Goal: Task Accomplishment & Management: Manage account settings

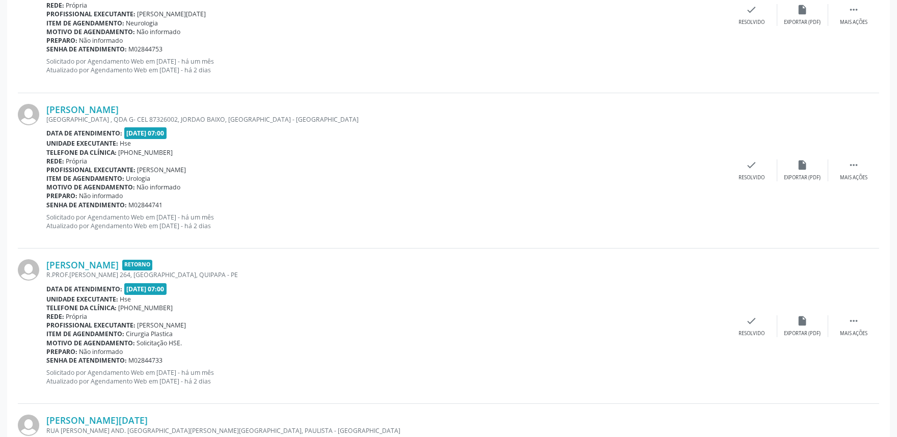
scroll to position [29, 0]
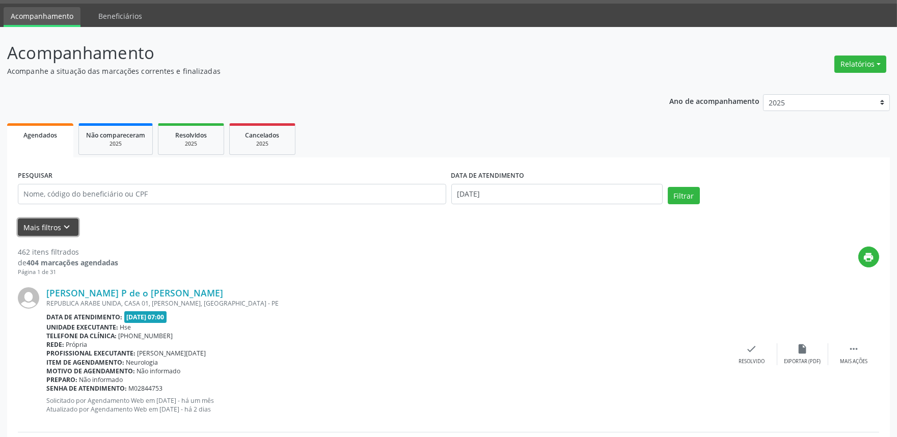
drag, startPoint x: 378, startPoint y: 176, endPoint x: 58, endPoint y: 227, distance: 324.1
click at [58, 227] on button "Mais filtros keyboard_arrow_down" at bounding box center [48, 228] width 61 height 18
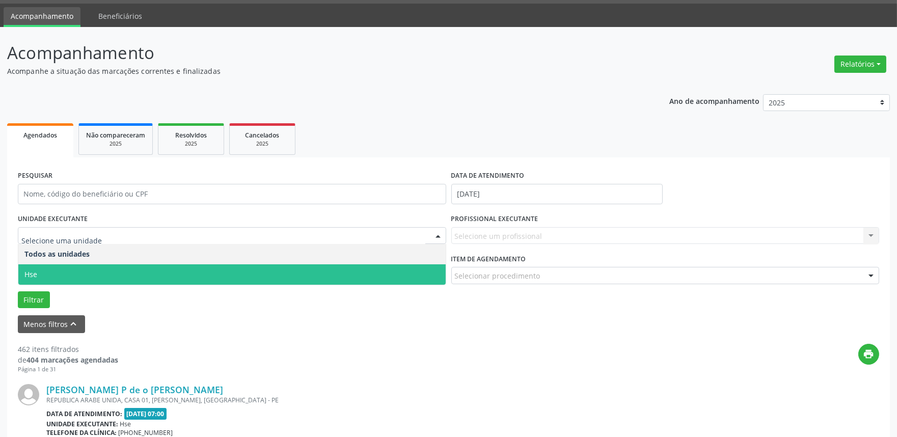
click at [81, 264] on span "Hse" at bounding box center [232, 274] width 428 height 20
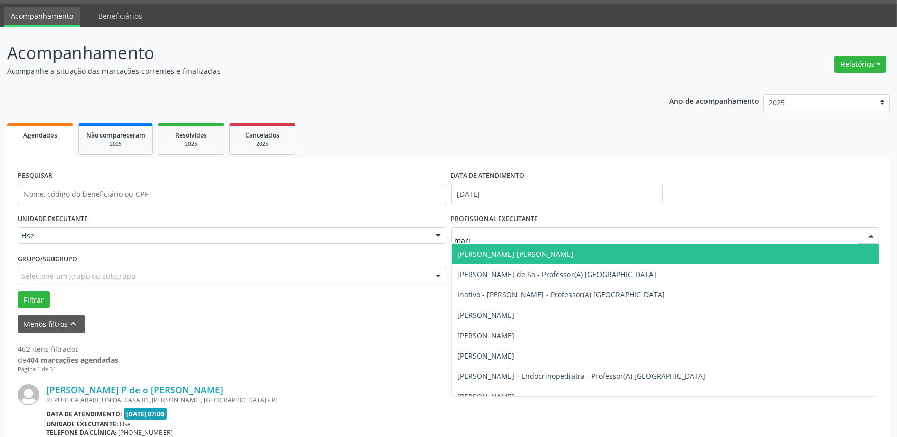
type input "maria"
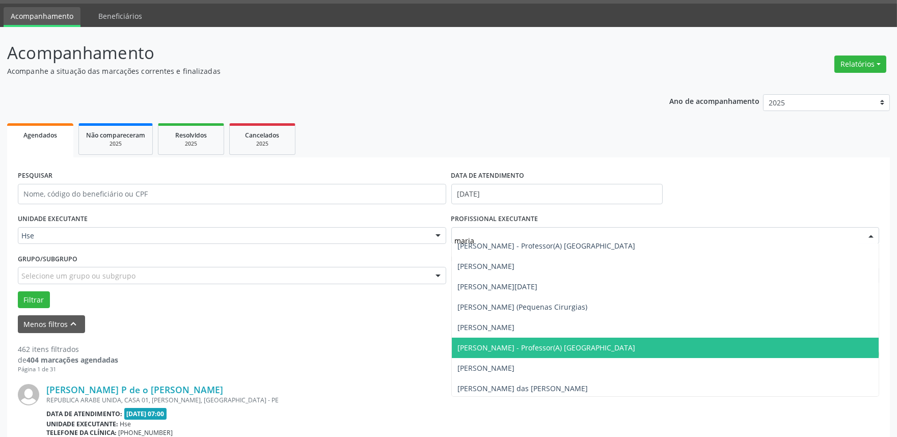
scroll to position [170, 0]
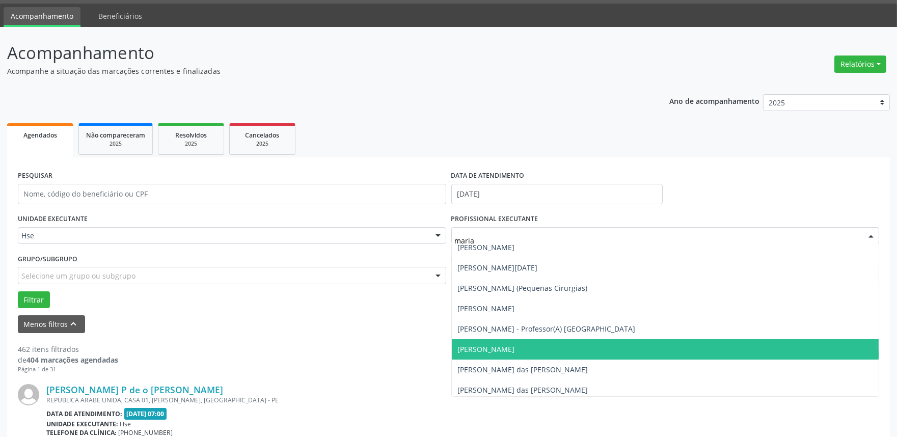
click at [496, 356] on span "[PERSON_NAME]" at bounding box center [666, 349] width 428 height 20
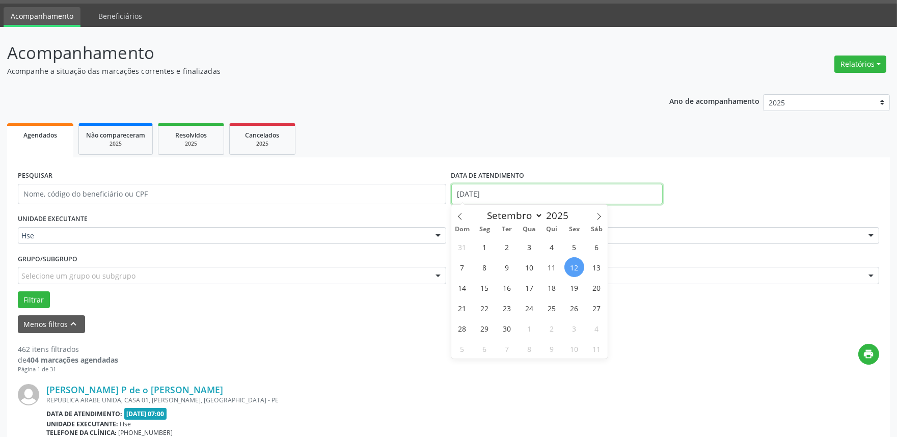
click at [507, 185] on input "[DATE]" at bounding box center [556, 194] width 211 height 20
click at [547, 265] on span "11" at bounding box center [552, 267] width 20 height 20
type input "[DATE]"
click at [547, 265] on span "11" at bounding box center [552, 267] width 20 height 20
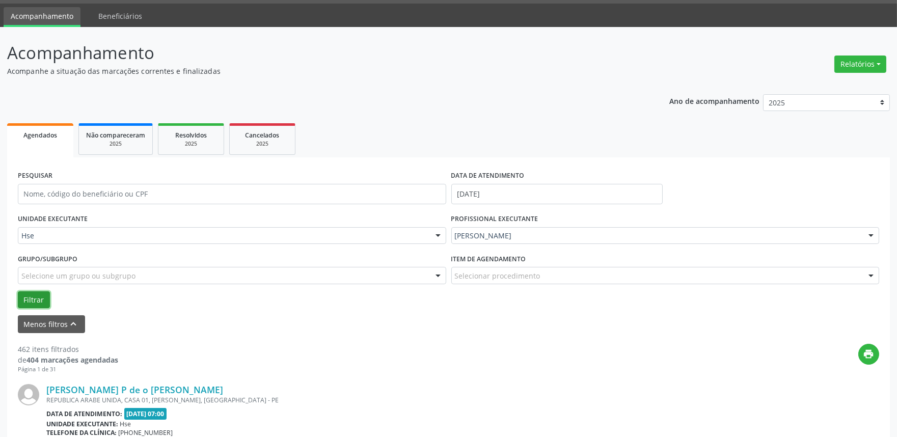
click at [24, 294] on button "Filtrar" at bounding box center [34, 299] width 32 height 17
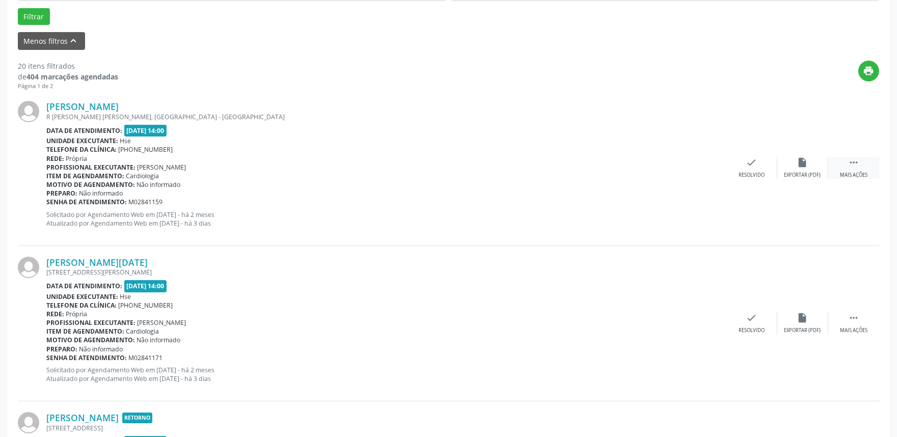
click at [865, 166] on div " Mais ações" at bounding box center [854, 168] width 51 height 22
click at [806, 174] on div "Não compareceu" at bounding box center [802, 175] width 43 height 7
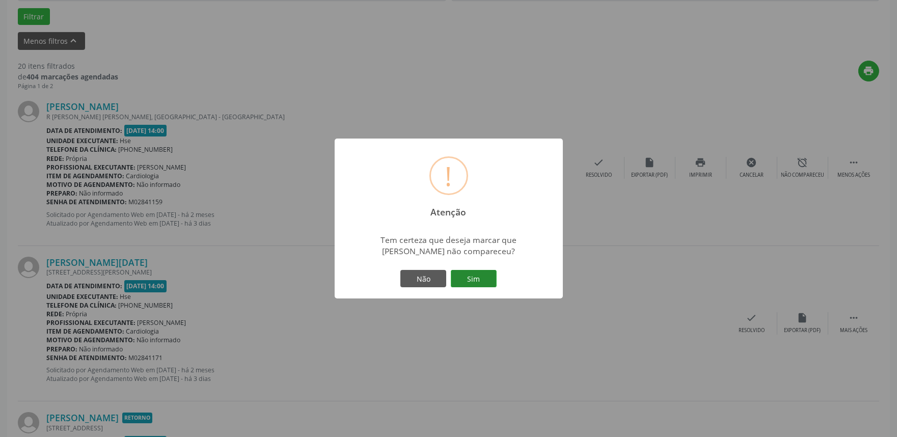
click at [468, 279] on button "Sim" at bounding box center [474, 278] width 46 height 17
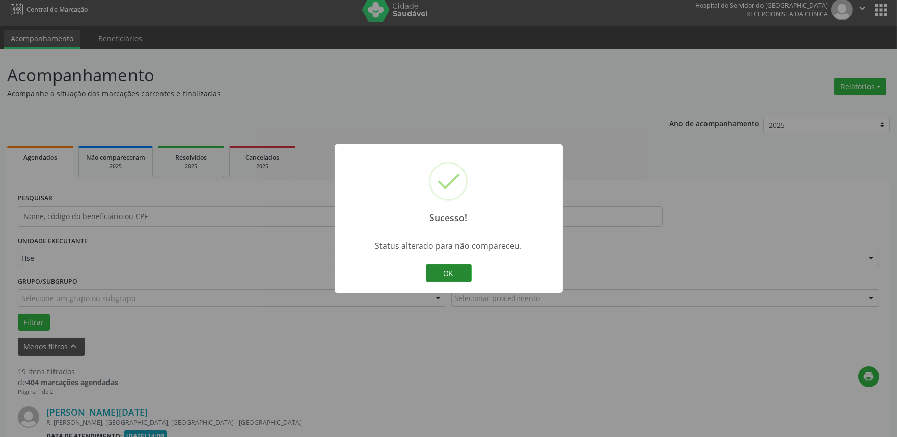
click at [450, 267] on button "OK" at bounding box center [449, 272] width 46 height 17
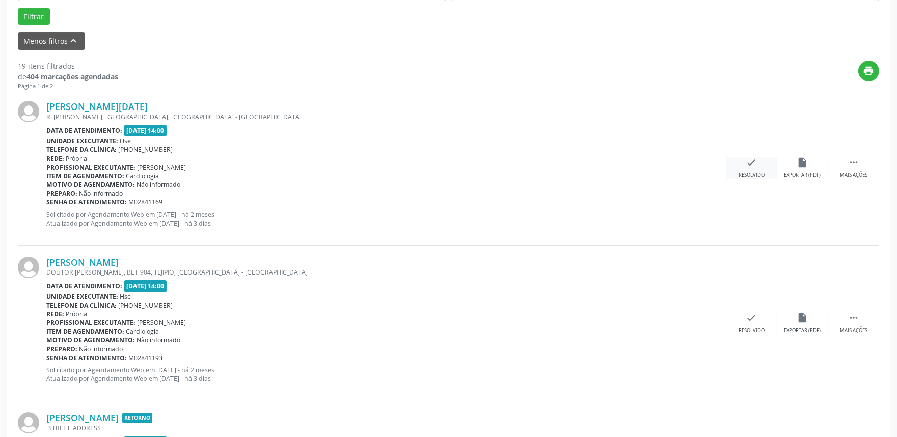
click at [747, 166] on icon "check" at bounding box center [752, 162] width 11 height 11
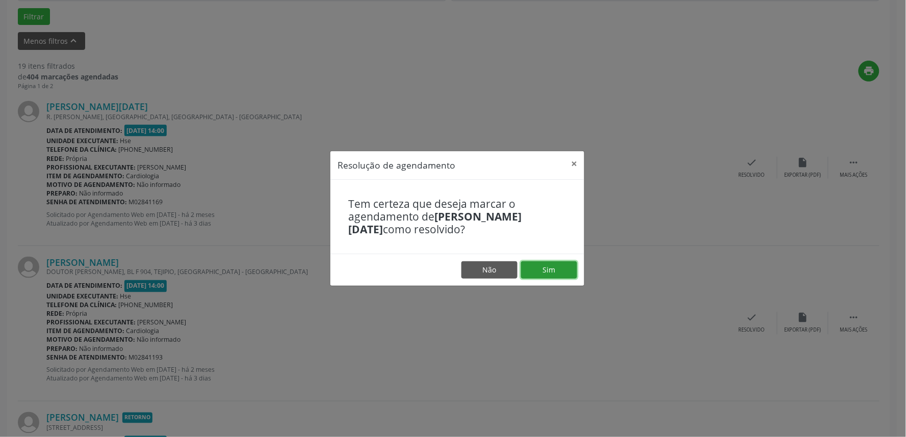
click at [546, 274] on button "Sim" at bounding box center [549, 269] width 56 height 17
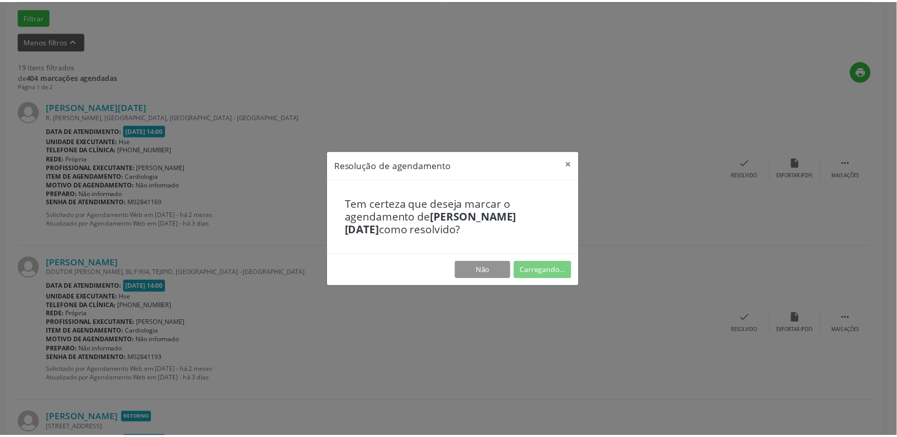
scroll to position [0, 0]
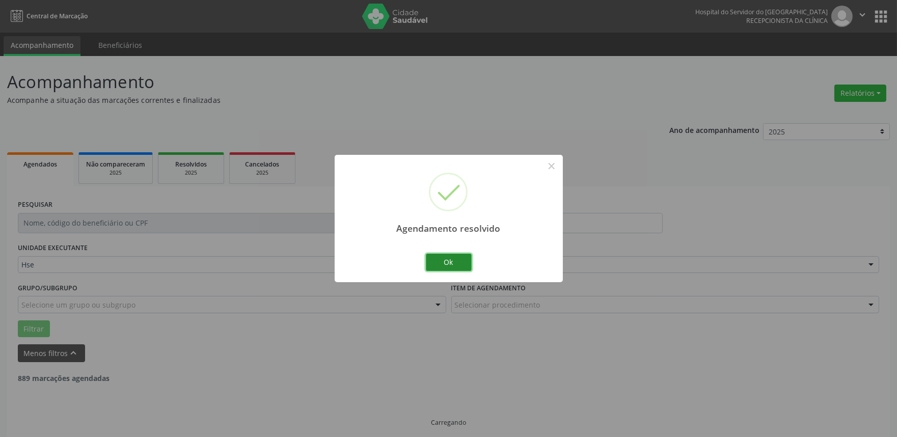
click at [464, 256] on button "Ok" at bounding box center [449, 262] width 46 height 17
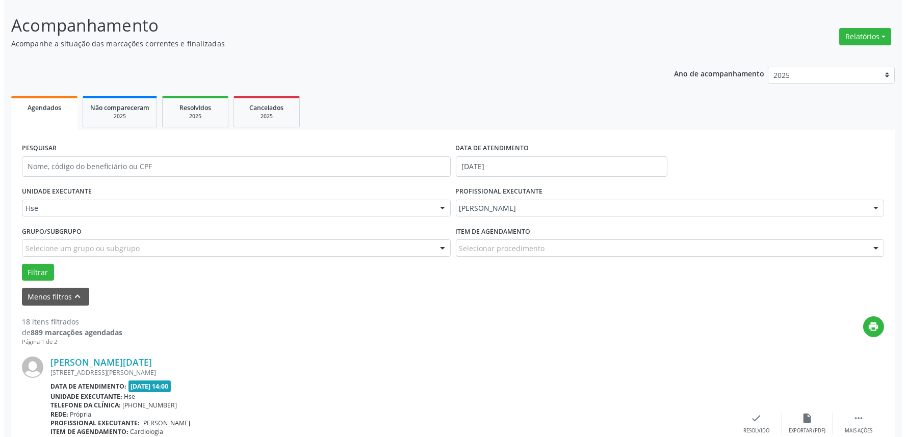
scroll to position [170, 0]
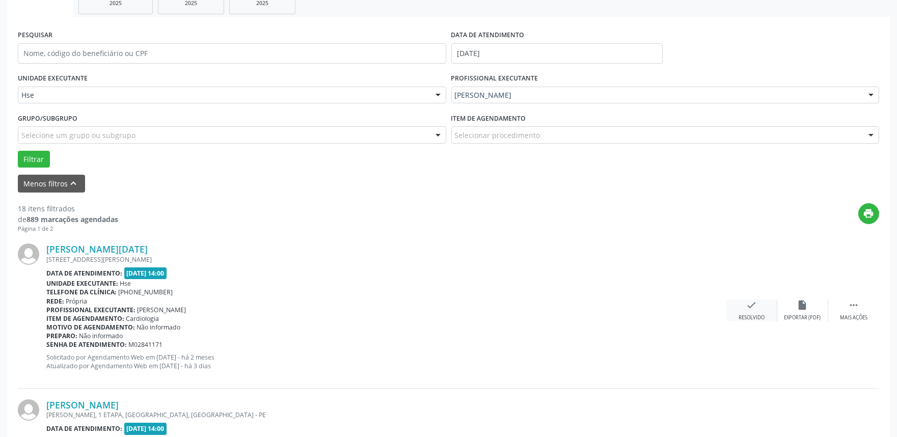
click at [754, 312] on div "check Resolvido" at bounding box center [752, 311] width 51 height 22
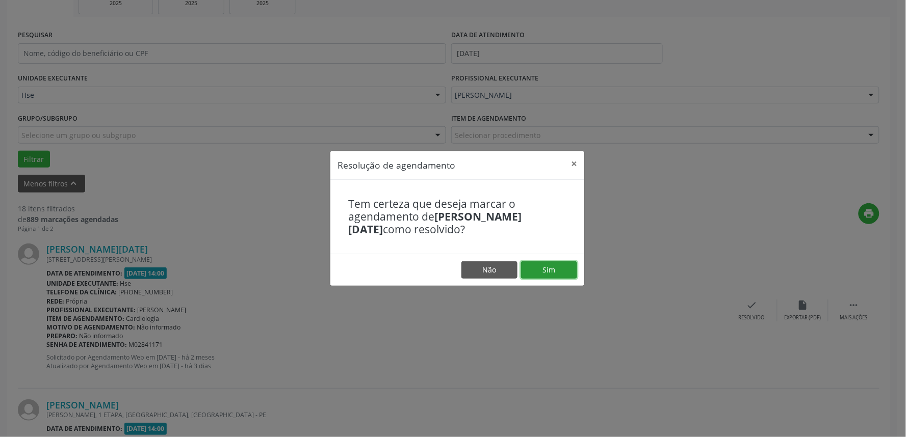
click at [548, 266] on button "Sim" at bounding box center [549, 269] width 56 height 17
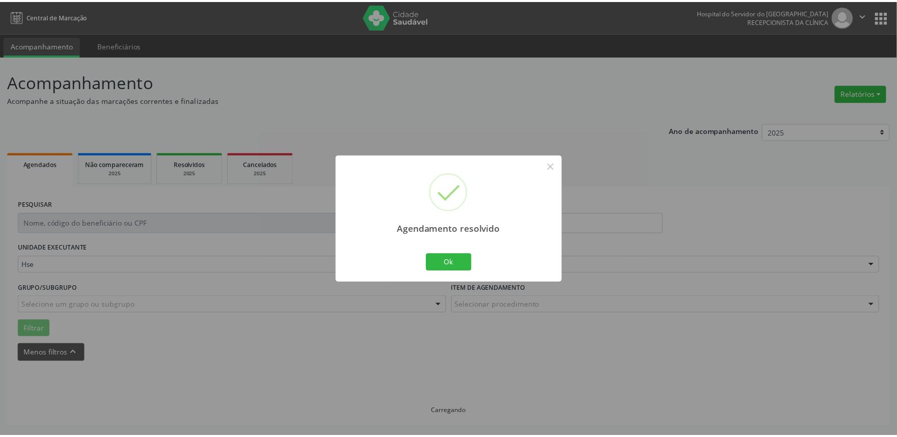
scroll to position [0, 0]
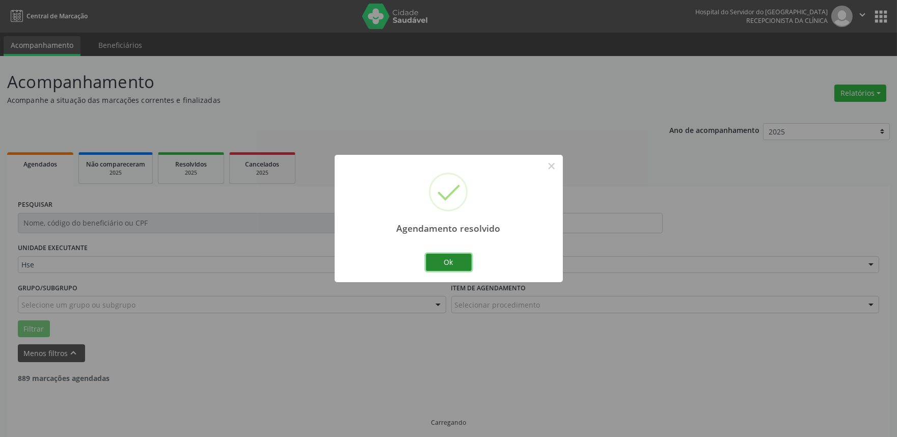
click at [464, 263] on button "Ok" at bounding box center [449, 262] width 46 height 17
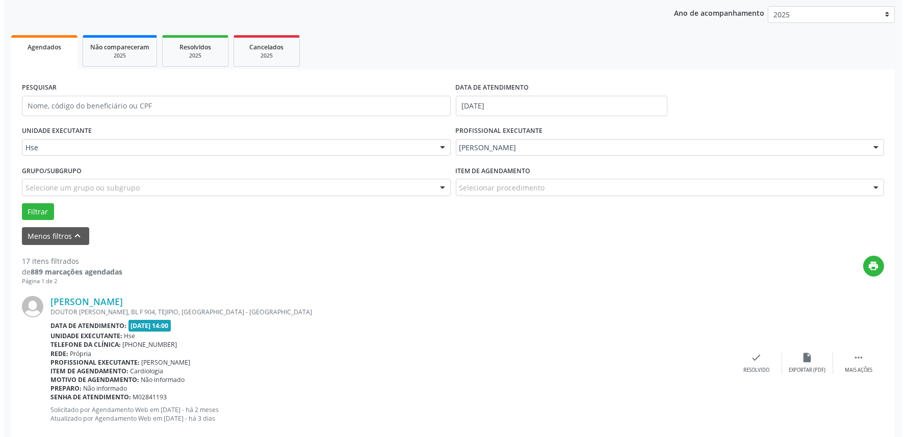
scroll to position [120, 0]
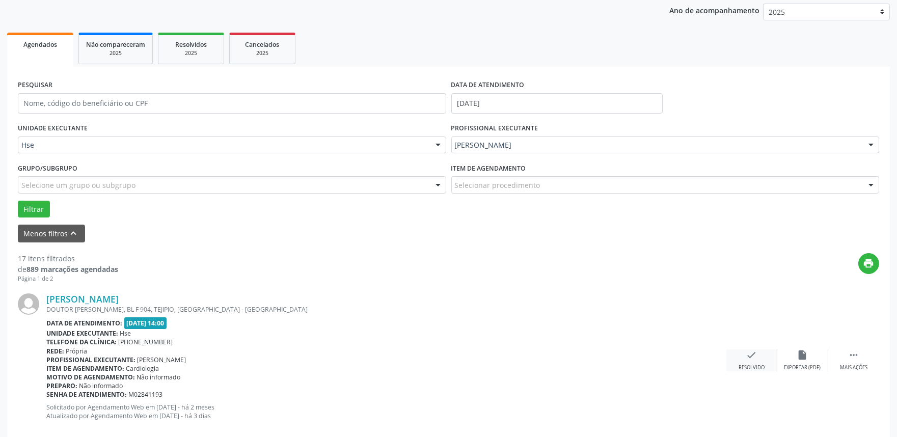
click at [750, 359] on icon "check" at bounding box center [752, 355] width 11 height 11
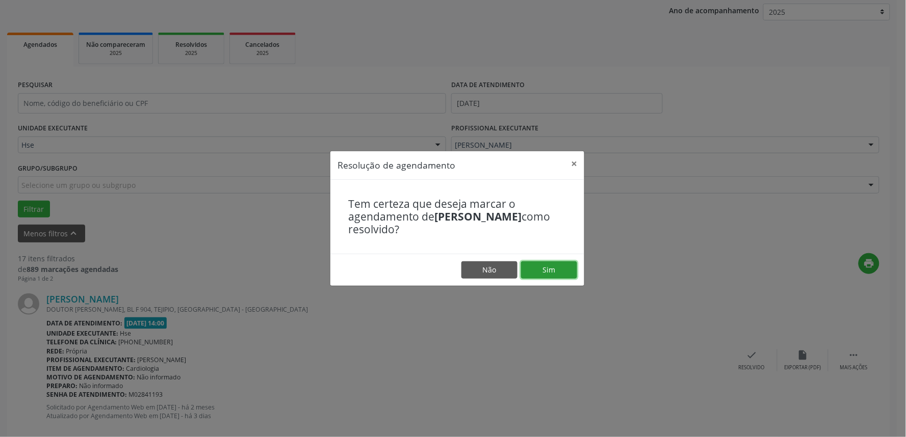
click at [564, 269] on button "Sim" at bounding box center [549, 269] width 56 height 17
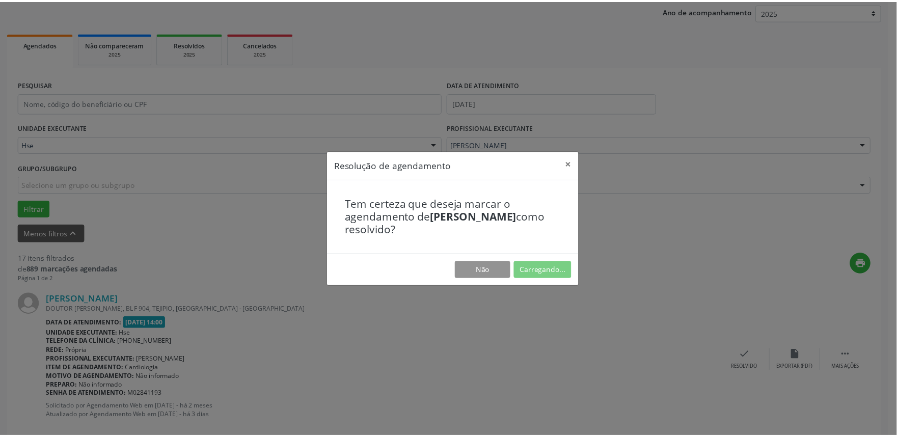
scroll to position [0, 0]
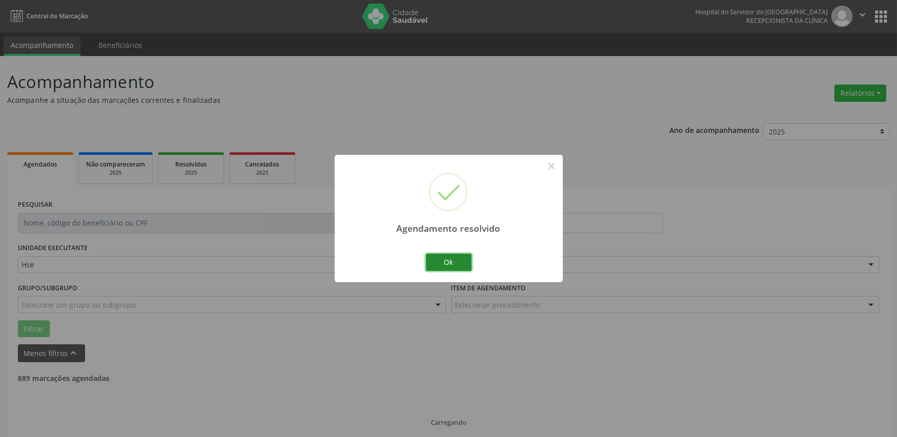
click at [463, 265] on button "Ok" at bounding box center [449, 262] width 46 height 17
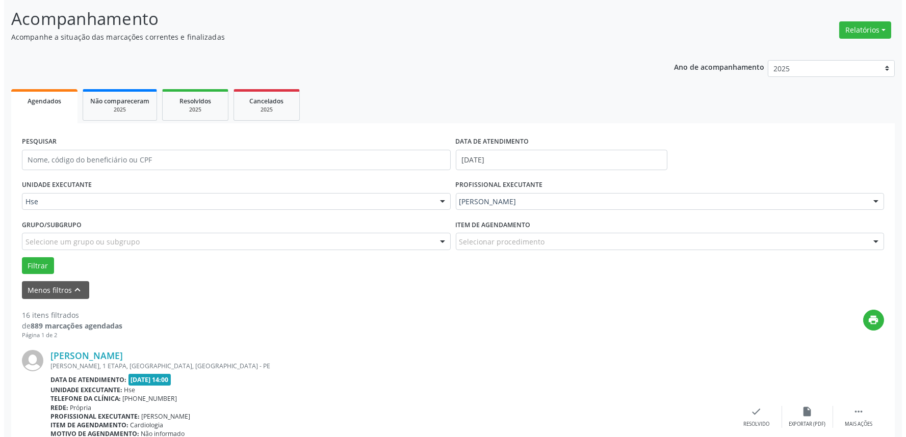
scroll to position [120, 0]
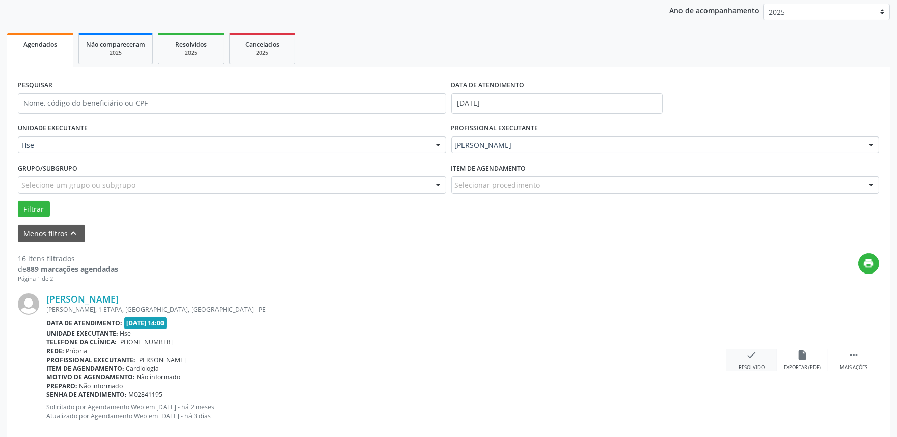
click at [752, 354] on icon "check" at bounding box center [752, 355] width 11 height 11
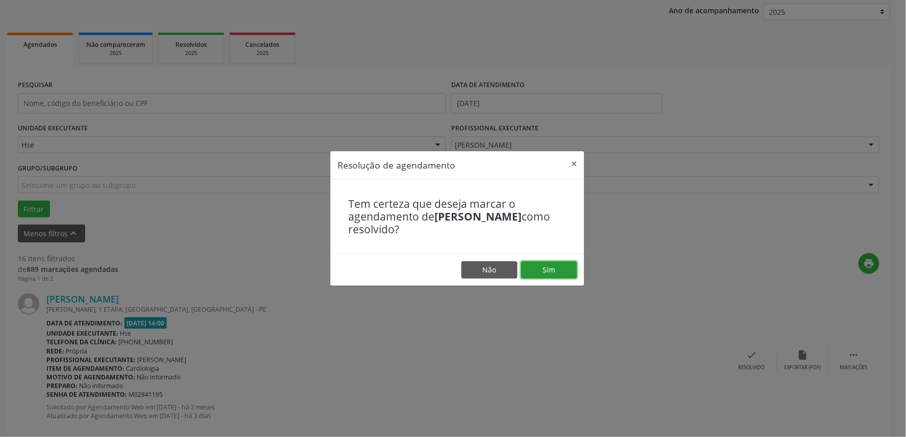
click at [564, 268] on button "Sim" at bounding box center [549, 269] width 56 height 17
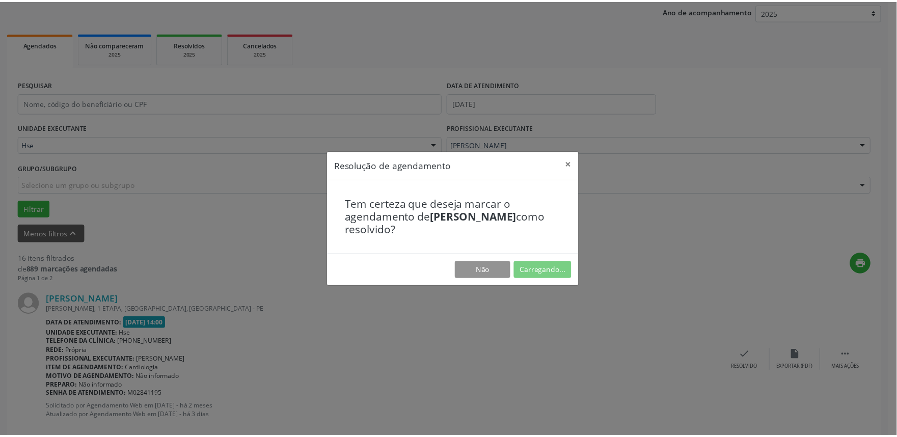
scroll to position [0, 0]
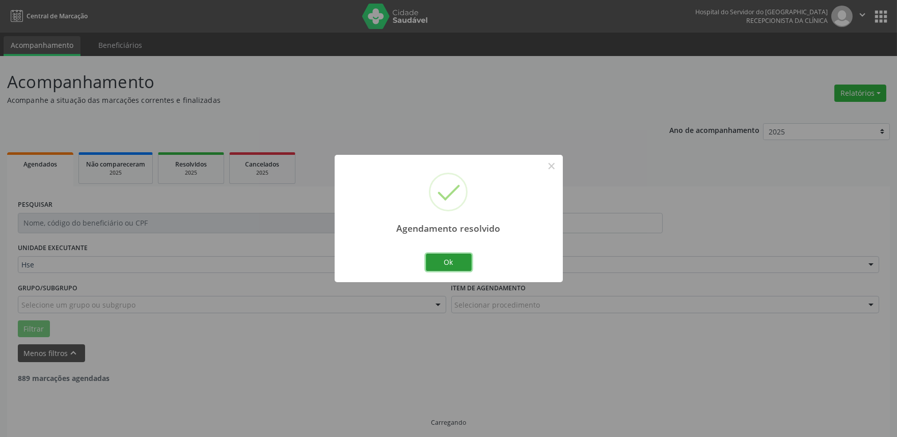
click at [434, 258] on button "Ok" at bounding box center [449, 262] width 46 height 17
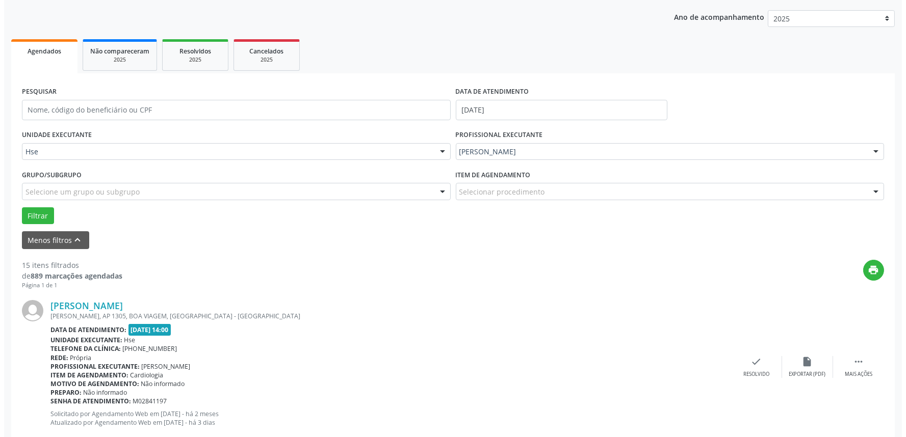
scroll to position [170, 0]
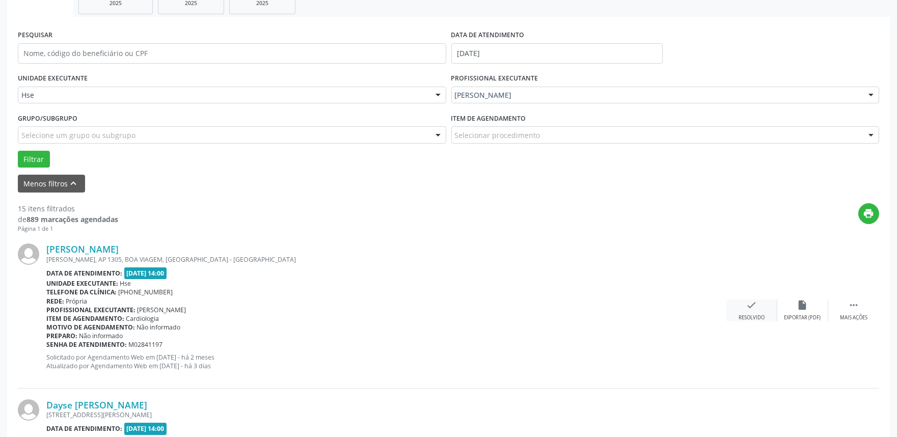
click at [763, 305] on div "check Resolvido" at bounding box center [752, 311] width 51 height 22
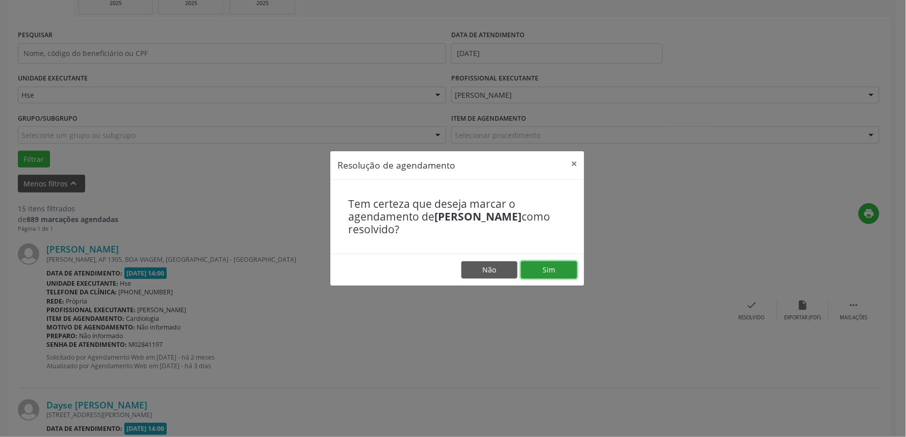
click at [552, 271] on button "Sim" at bounding box center [549, 269] width 56 height 17
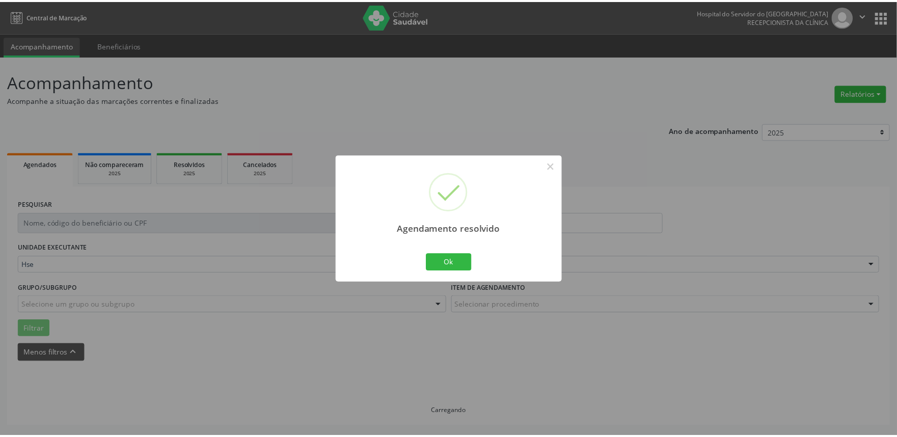
scroll to position [0, 0]
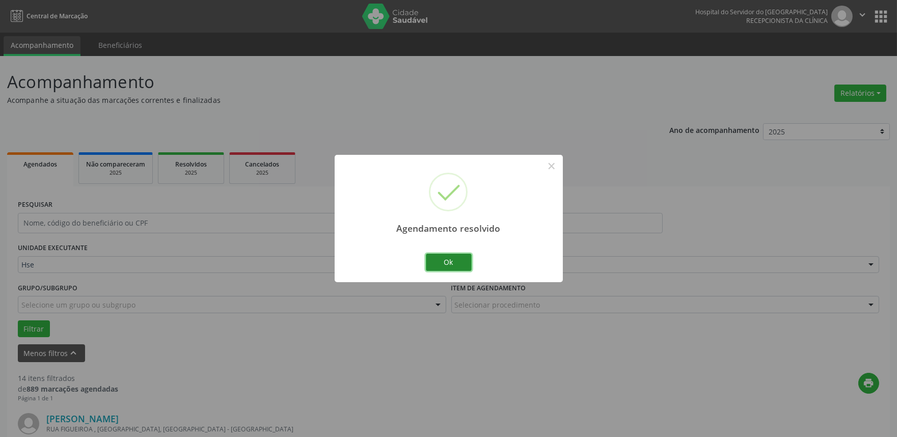
click at [454, 254] on button "Ok" at bounding box center [449, 262] width 46 height 17
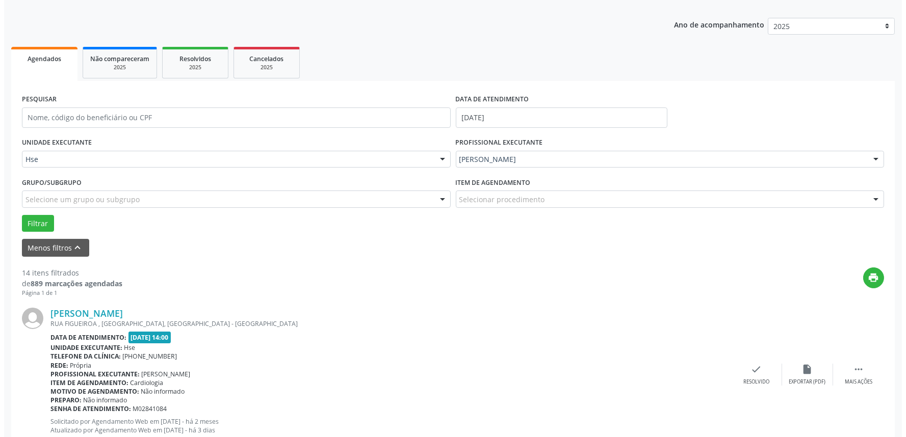
scroll to position [113, 0]
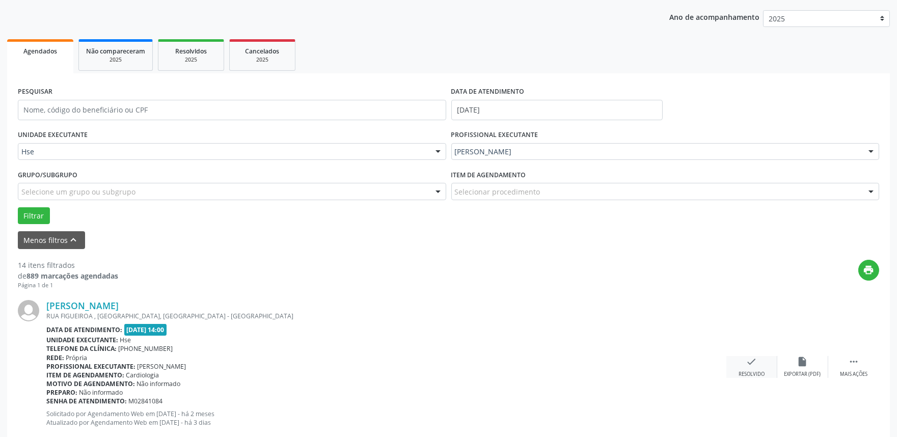
click at [754, 360] on icon "check" at bounding box center [752, 361] width 11 height 11
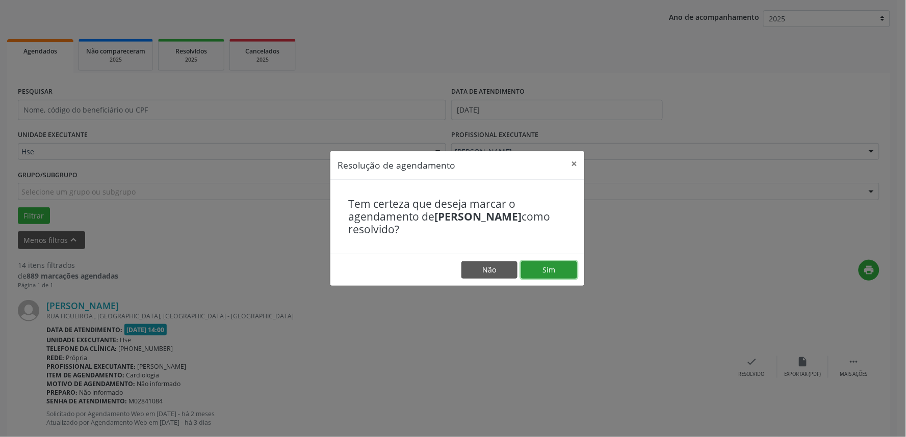
click at [531, 272] on button "Sim" at bounding box center [549, 269] width 56 height 17
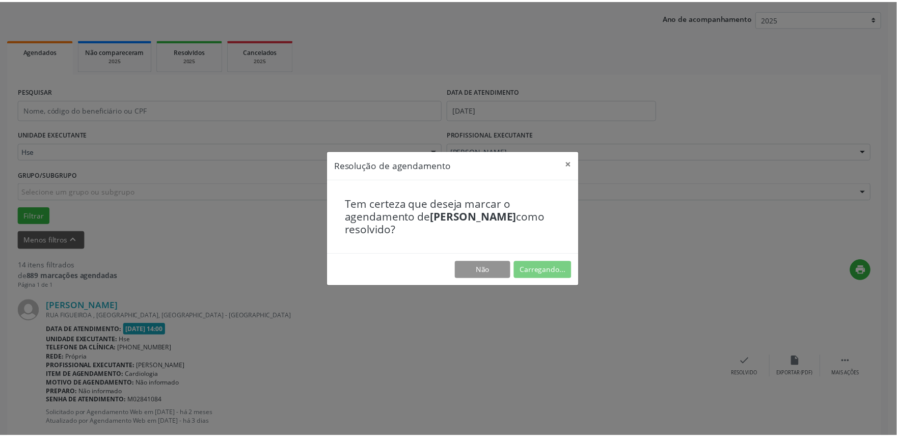
scroll to position [0, 0]
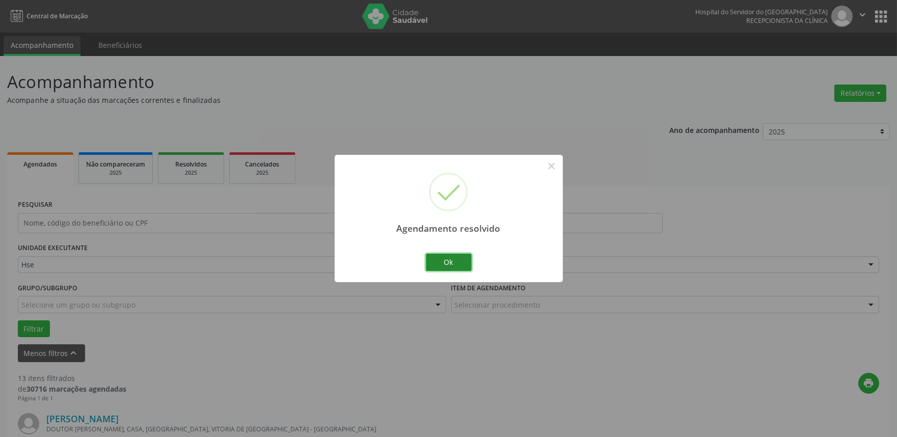
click at [451, 255] on button "Ok" at bounding box center [449, 262] width 46 height 17
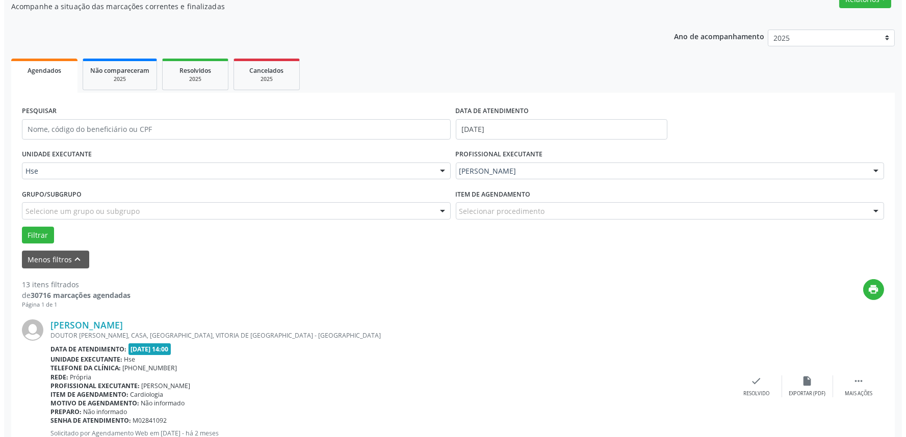
scroll to position [113, 0]
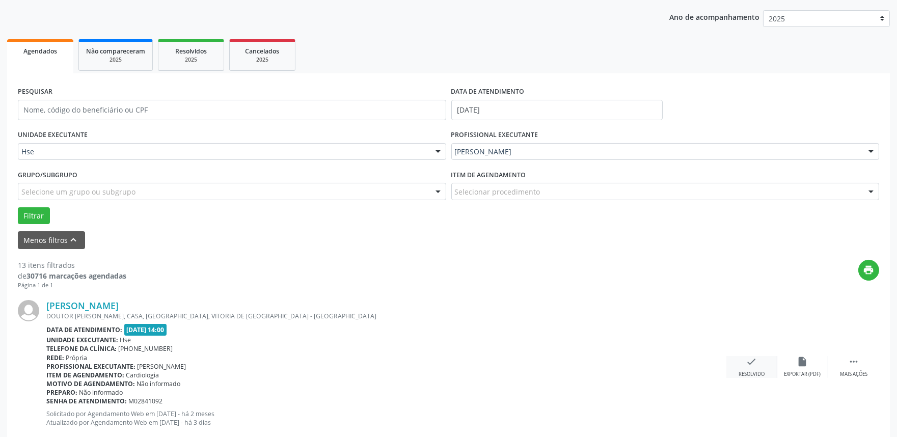
click at [757, 375] on div "Resolvido" at bounding box center [752, 374] width 26 height 7
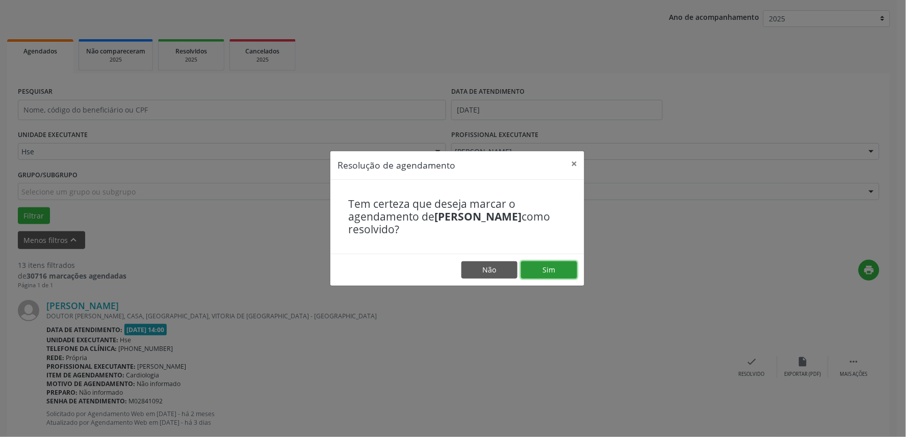
click at [543, 272] on button "Sim" at bounding box center [549, 269] width 56 height 17
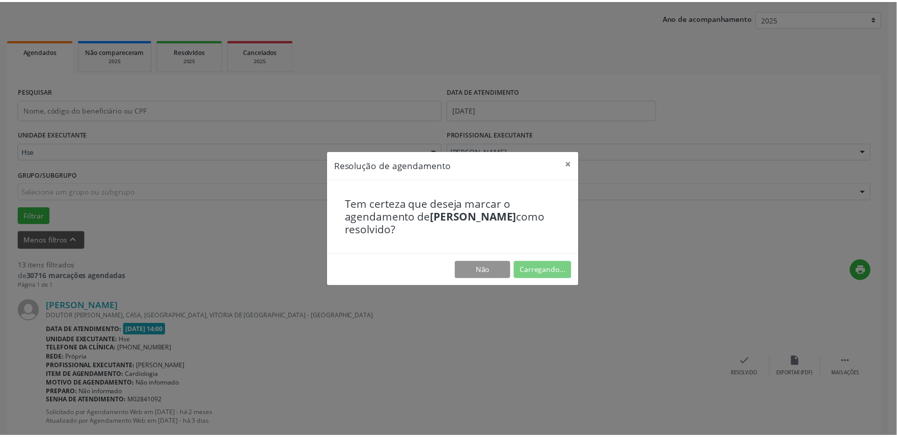
scroll to position [0, 0]
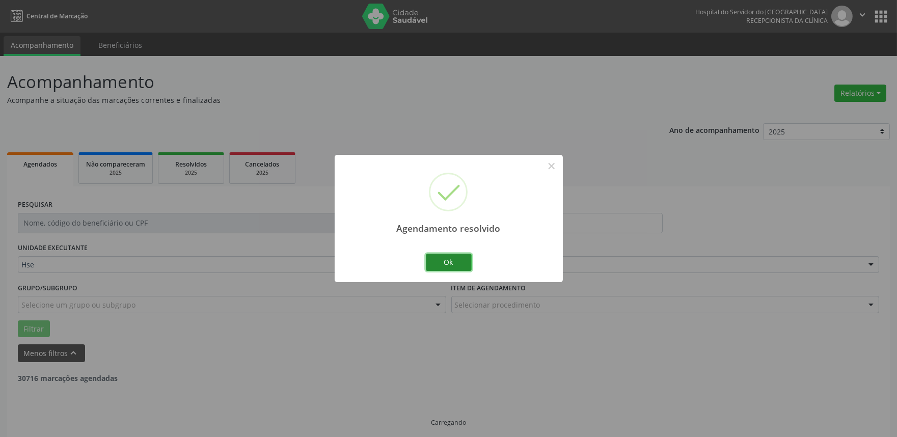
click at [460, 261] on button "Ok" at bounding box center [449, 262] width 46 height 17
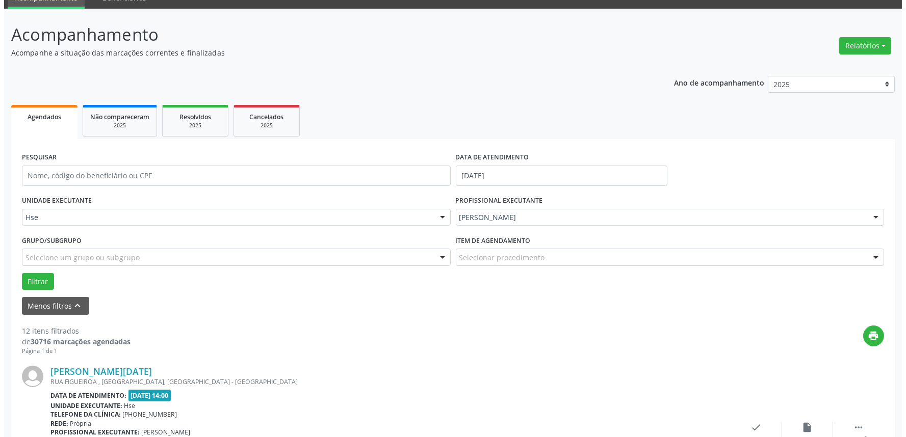
scroll to position [113, 0]
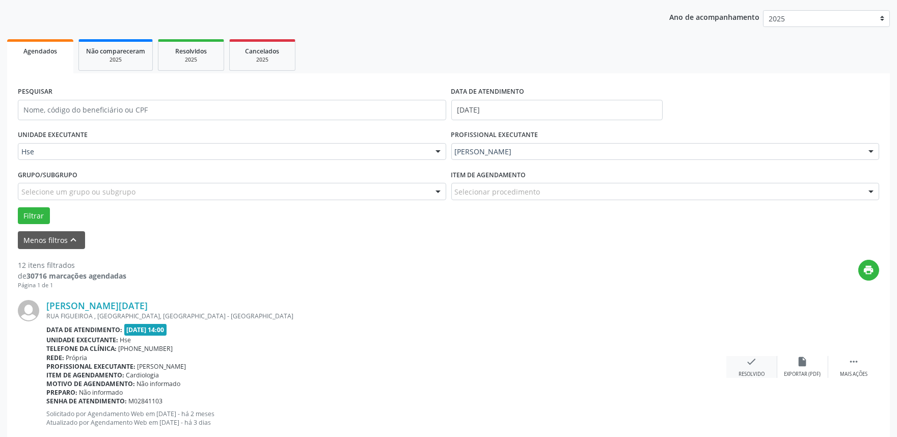
click at [750, 375] on div "Resolvido" at bounding box center [752, 374] width 26 height 7
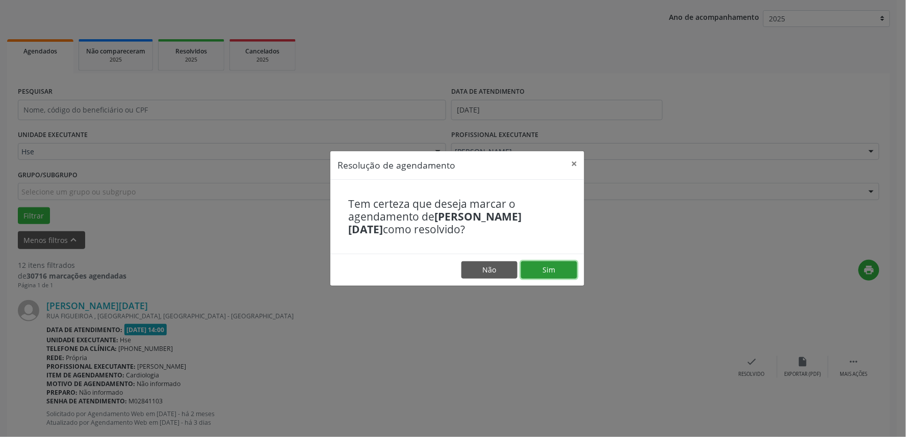
click at [551, 274] on button "Sim" at bounding box center [549, 269] width 56 height 17
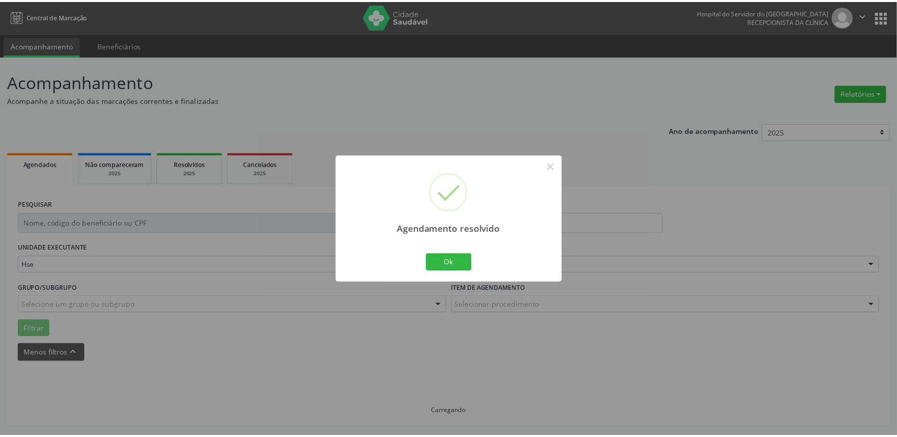
scroll to position [0, 0]
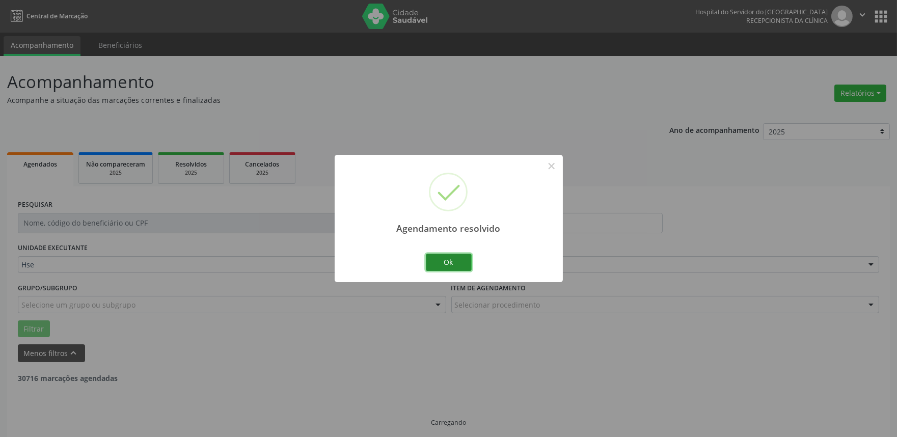
click at [453, 263] on button "Ok" at bounding box center [449, 262] width 46 height 17
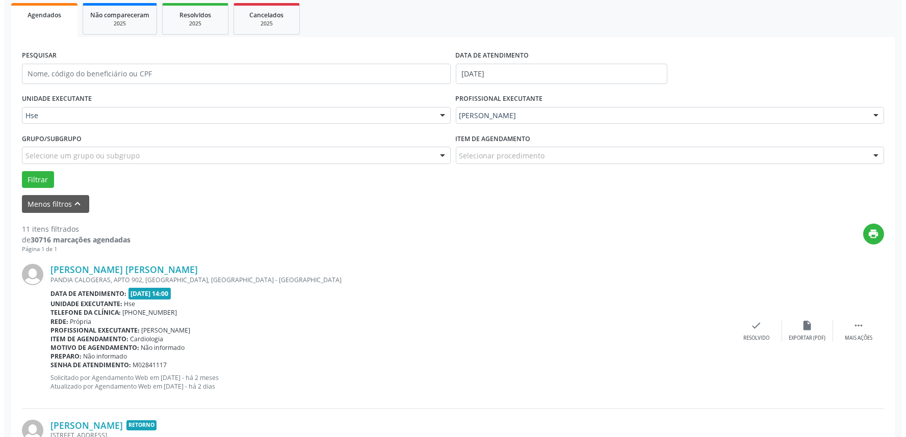
scroll to position [170, 0]
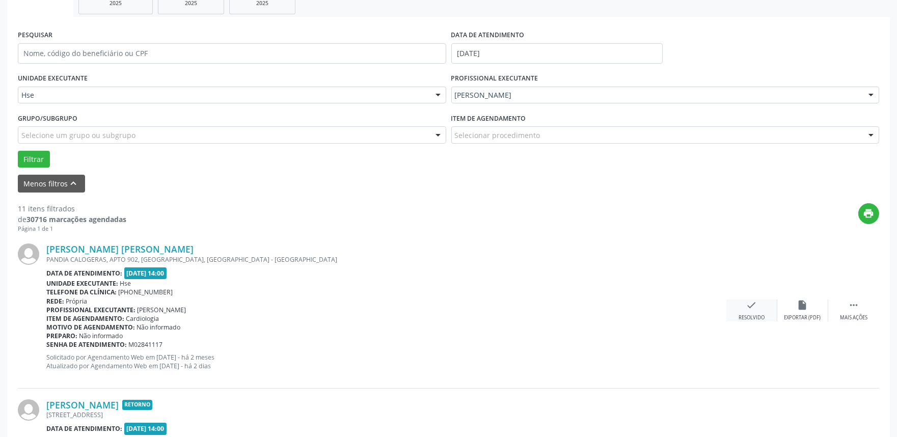
click at [748, 315] on div "Resolvido" at bounding box center [752, 317] width 26 height 7
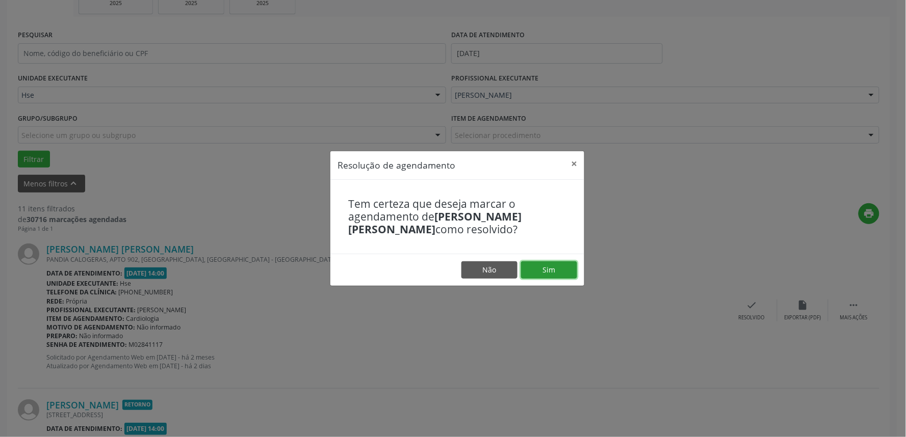
click at [560, 265] on button "Sim" at bounding box center [549, 269] width 56 height 17
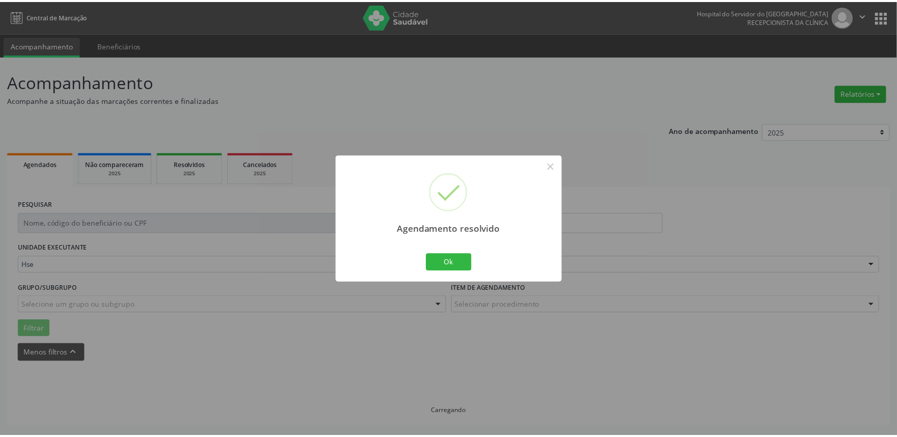
scroll to position [0, 0]
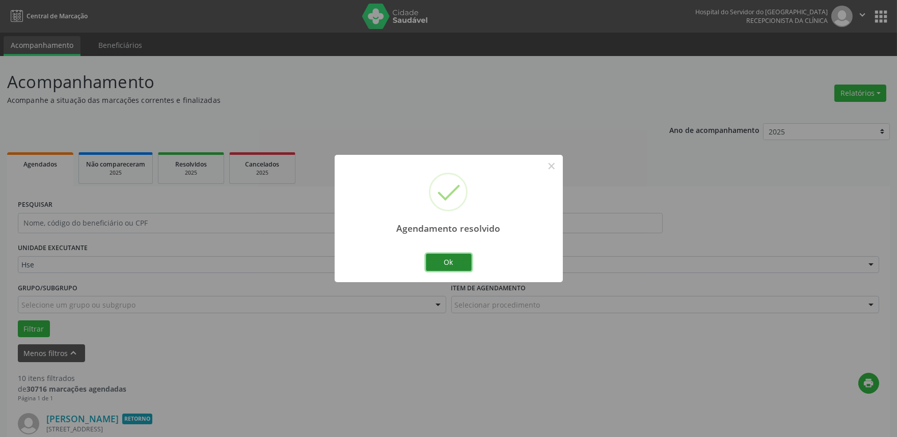
click at [461, 271] on button "Ok" at bounding box center [449, 262] width 46 height 17
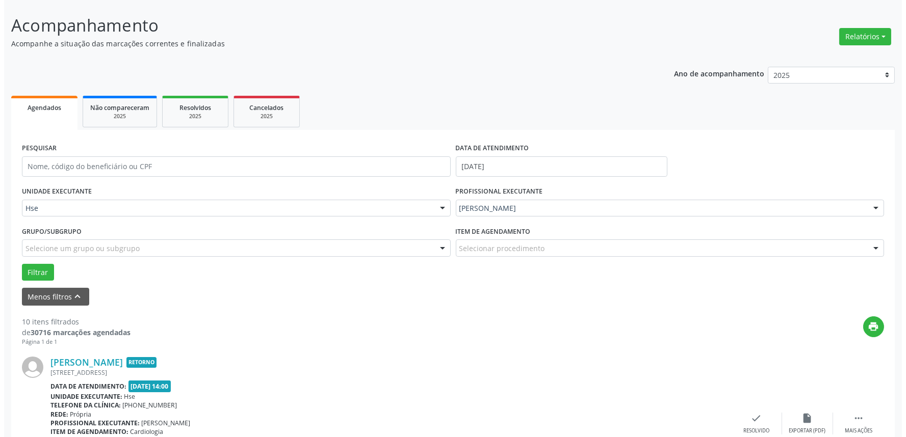
scroll to position [113, 0]
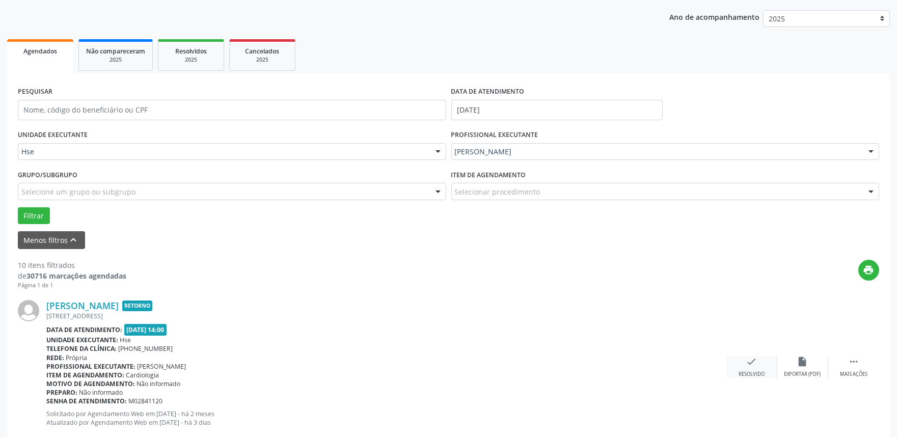
click at [748, 360] on icon "check" at bounding box center [752, 361] width 11 height 11
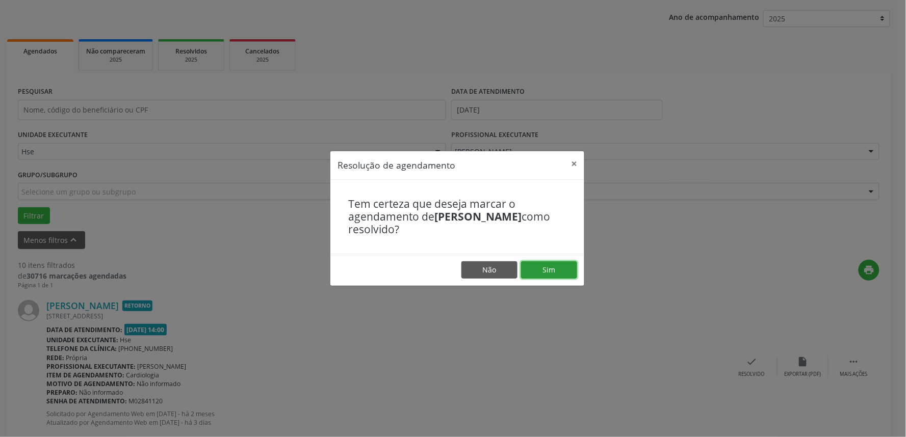
click at [562, 275] on button "Sim" at bounding box center [549, 269] width 56 height 17
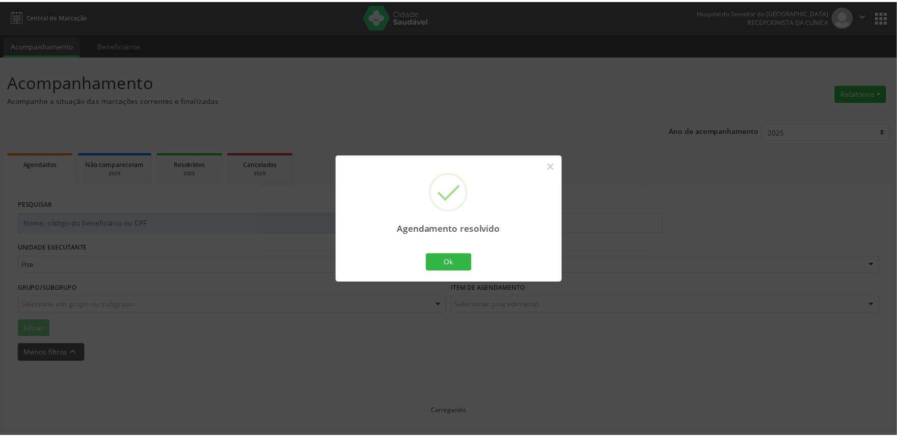
scroll to position [0, 0]
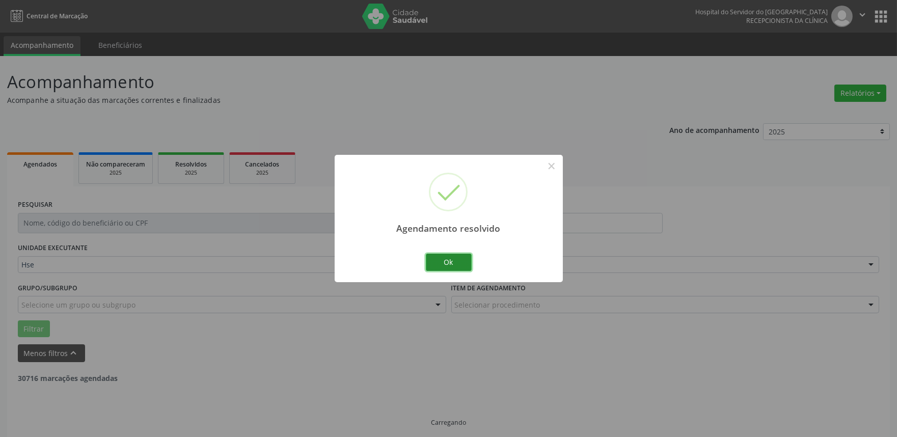
click at [438, 260] on button "Ok" at bounding box center [449, 262] width 46 height 17
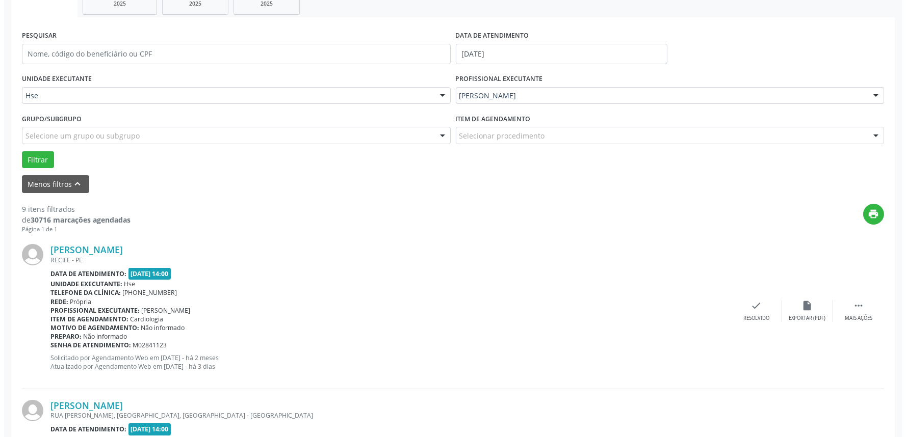
scroll to position [170, 0]
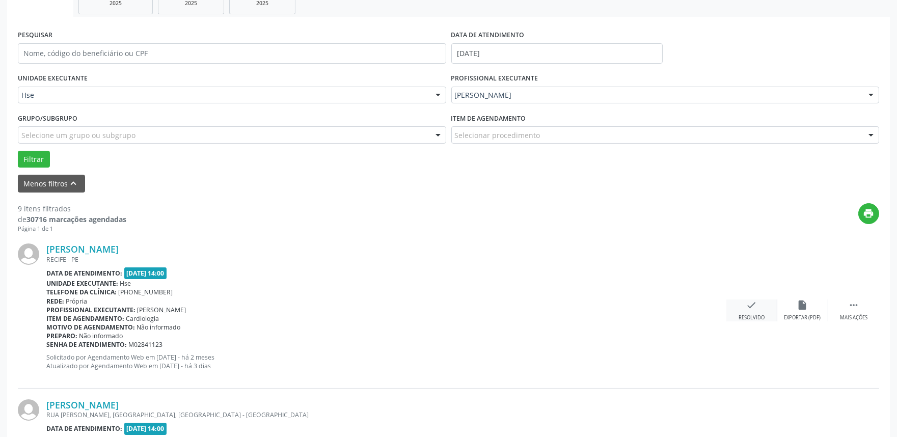
click at [755, 310] on icon "check" at bounding box center [752, 305] width 11 height 11
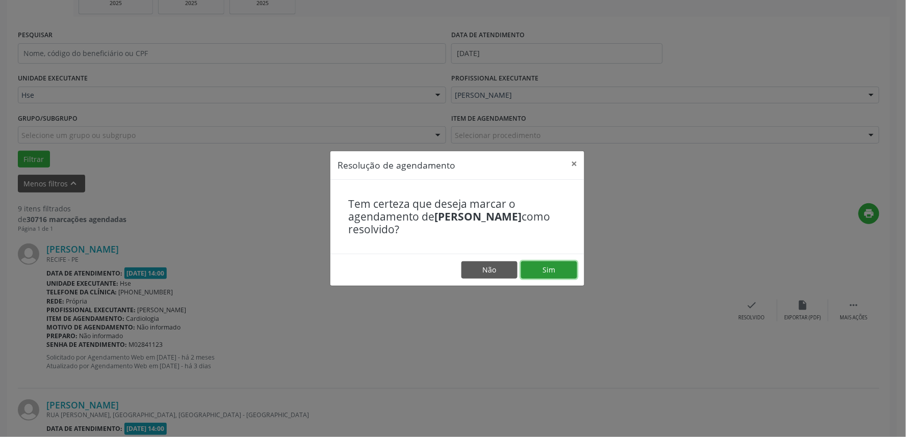
click at [560, 272] on button "Sim" at bounding box center [549, 269] width 56 height 17
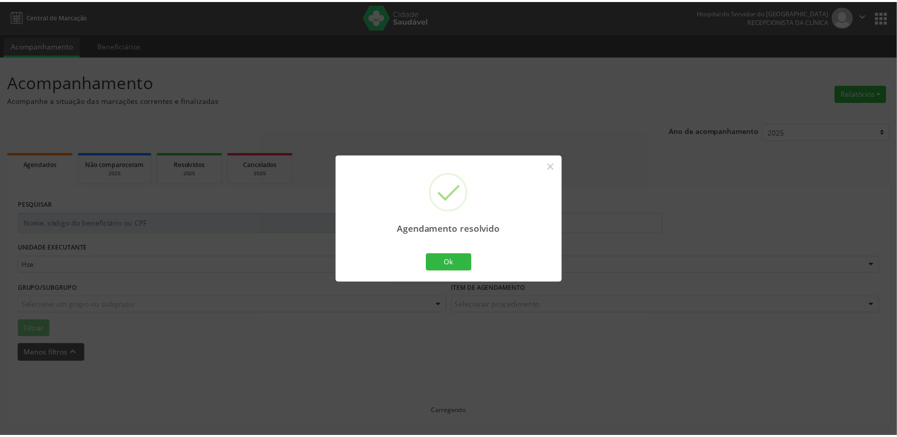
scroll to position [0, 0]
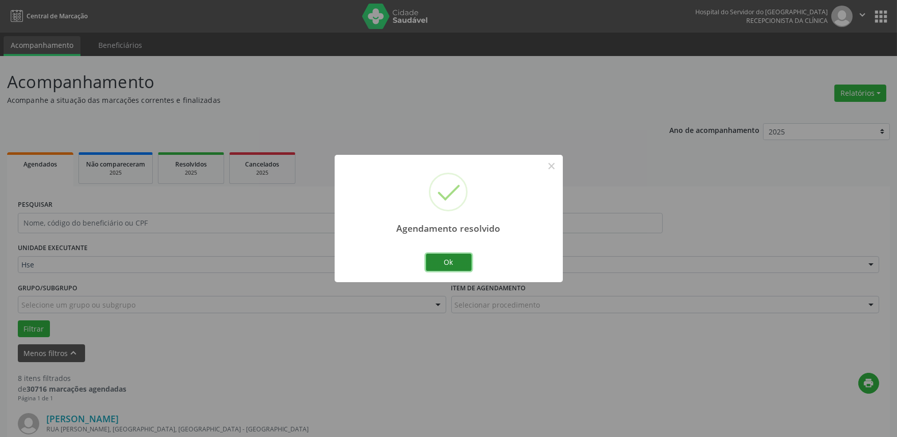
click at [465, 266] on button "Ok" at bounding box center [449, 262] width 46 height 17
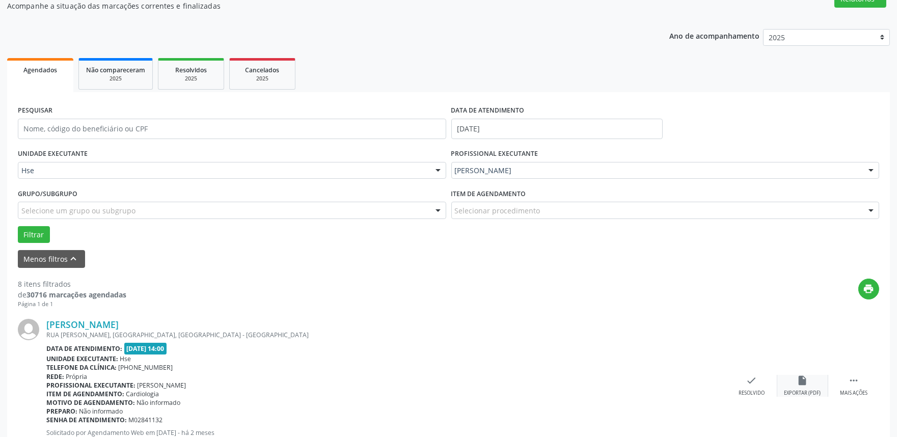
scroll to position [113, 0]
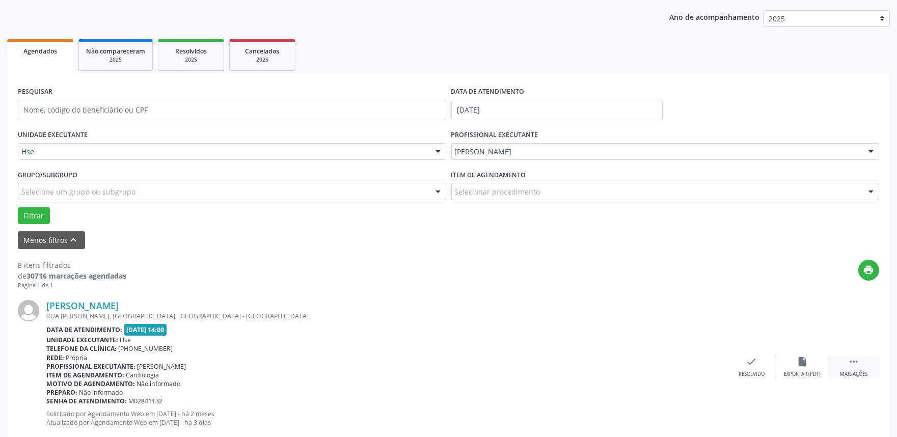
click at [857, 371] on div "Mais ações" at bounding box center [854, 374] width 28 height 7
click at [802, 358] on icon "alarm_off" at bounding box center [803, 361] width 11 height 11
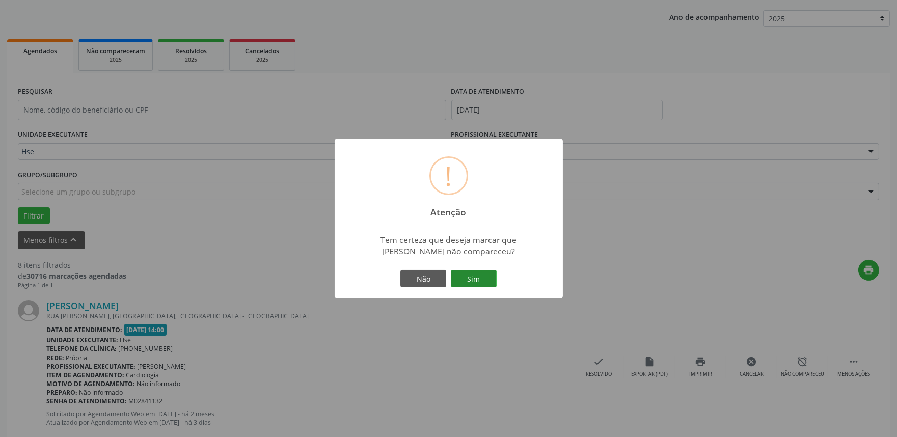
click at [474, 283] on button "Sim" at bounding box center [474, 278] width 46 height 17
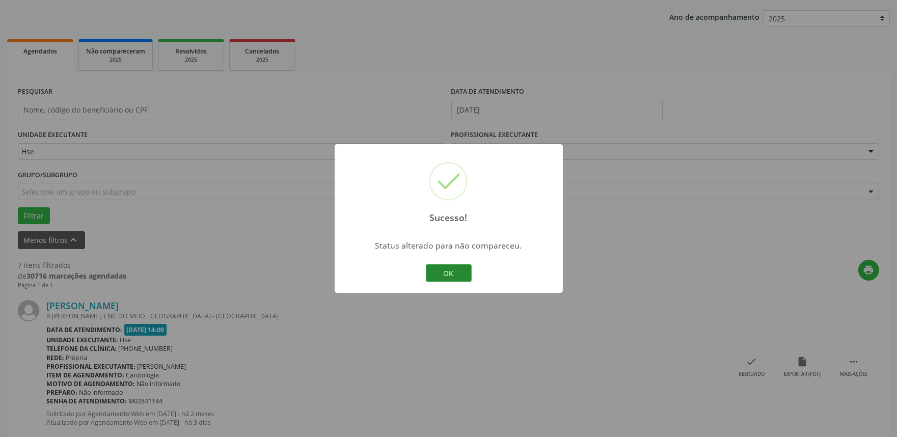
click at [446, 274] on button "OK" at bounding box center [449, 272] width 46 height 17
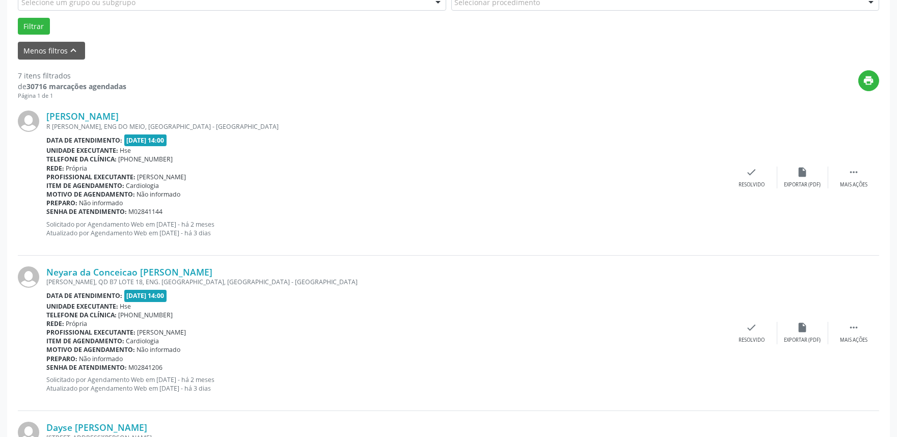
scroll to position [283, 0]
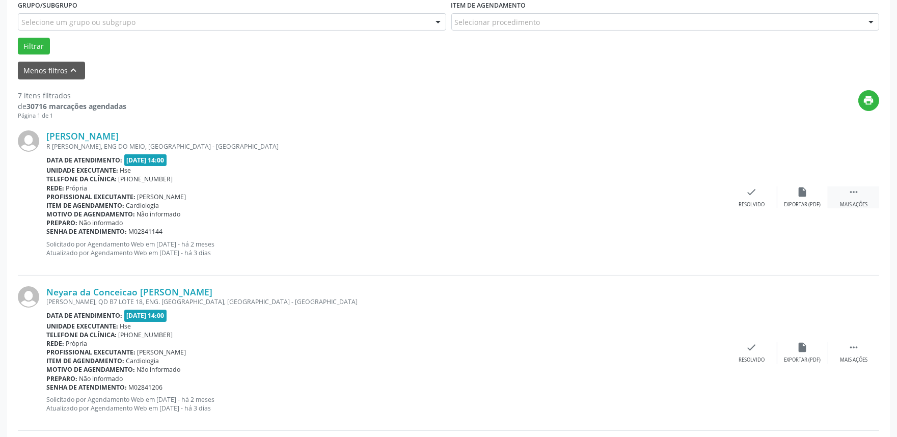
click at [867, 193] on div " Mais ações" at bounding box center [854, 198] width 51 height 22
click at [796, 196] on div "alarm_off Não compareceu" at bounding box center [803, 198] width 51 height 22
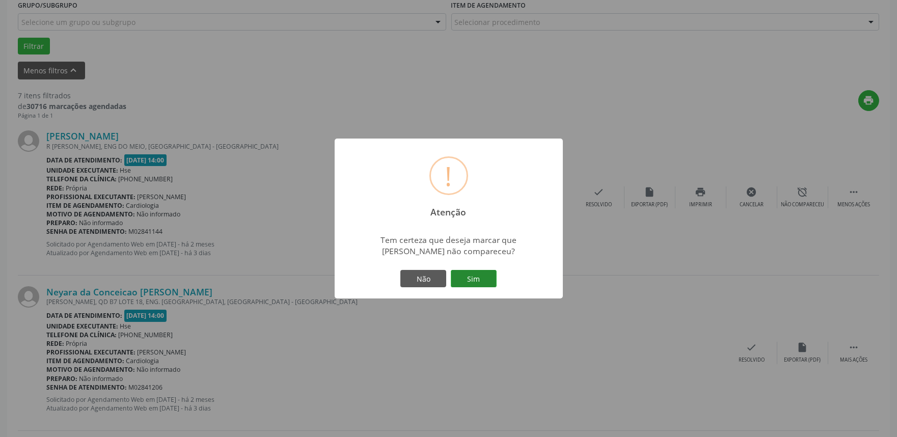
click at [480, 284] on button "Sim" at bounding box center [474, 278] width 46 height 17
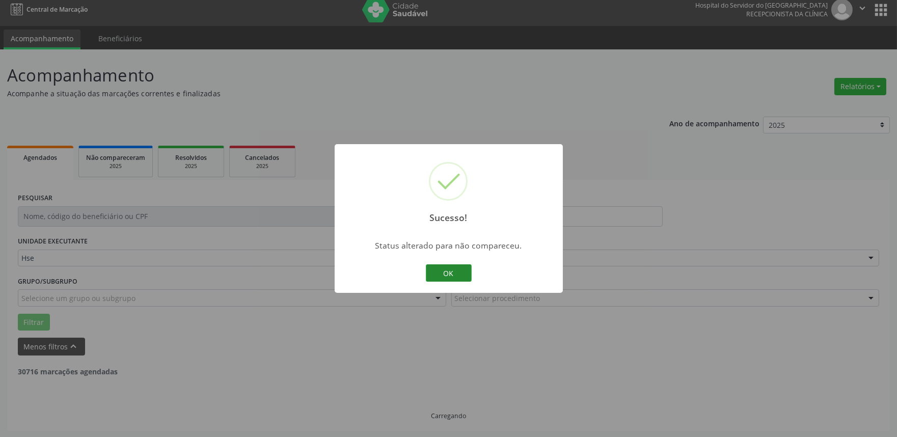
click at [446, 278] on button "OK" at bounding box center [449, 272] width 46 height 17
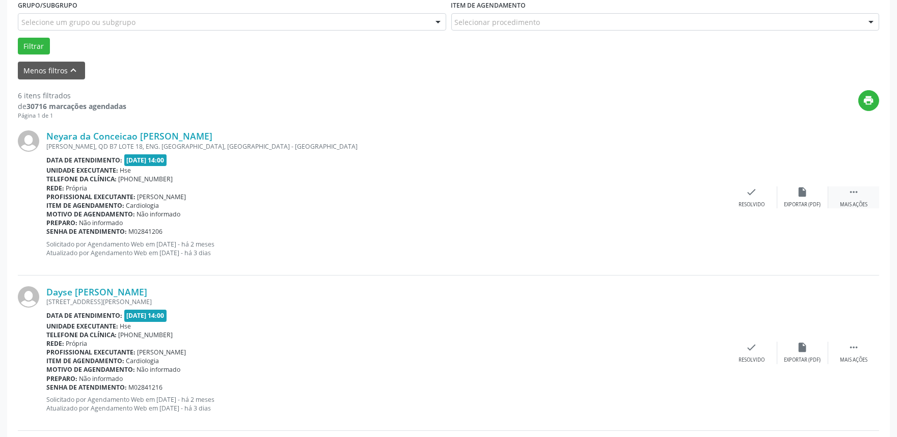
click at [846, 197] on div " Mais ações" at bounding box center [854, 198] width 51 height 22
click at [798, 196] on icon "alarm_off" at bounding box center [803, 192] width 11 height 11
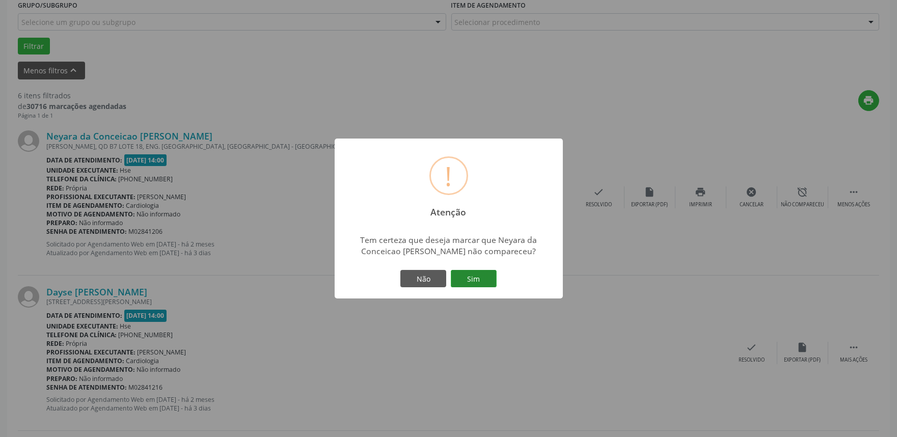
click at [480, 272] on button "Sim" at bounding box center [474, 278] width 46 height 17
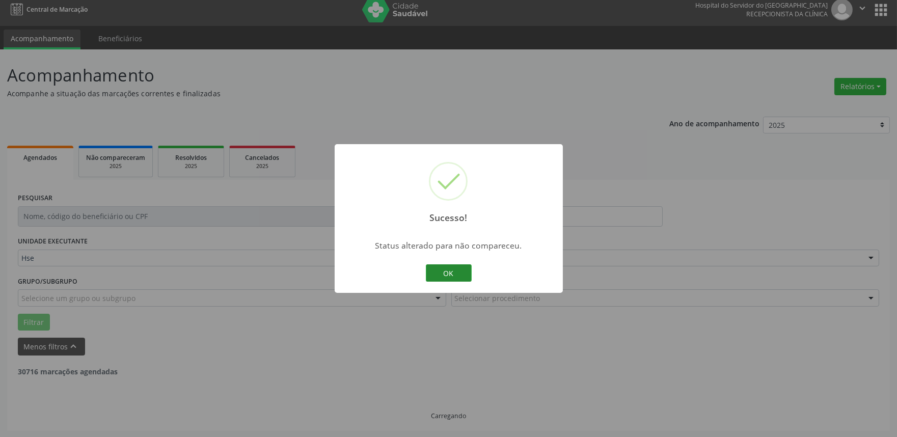
click at [441, 266] on button "OK" at bounding box center [449, 272] width 46 height 17
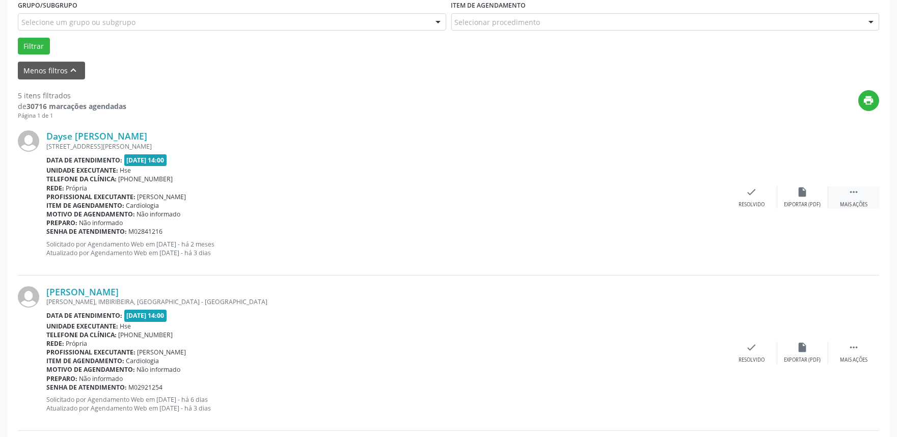
click at [868, 196] on div " Mais ações" at bounding box center [854, 198] width 51 height 22
click at [796, 195] on div "alarm_off Não compareceu" at bounding box center [803, 198] width 51 height 22
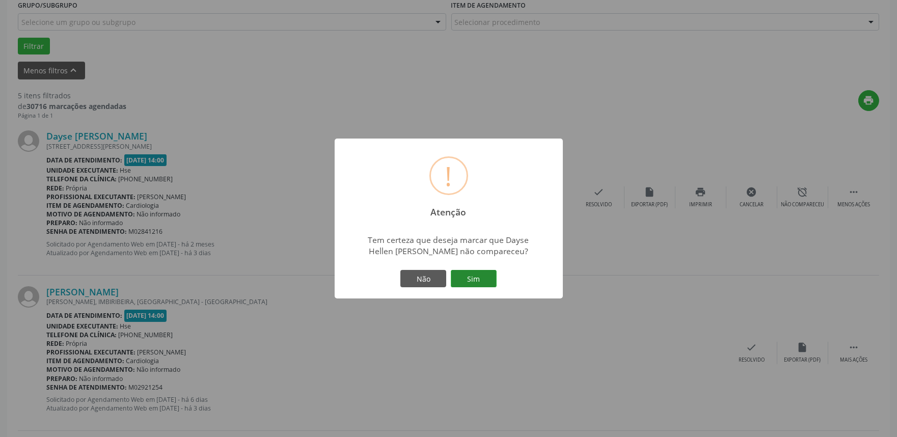
click at [479, 276] on button "Sim" at bounding box center [474, 278] width 46 height 17
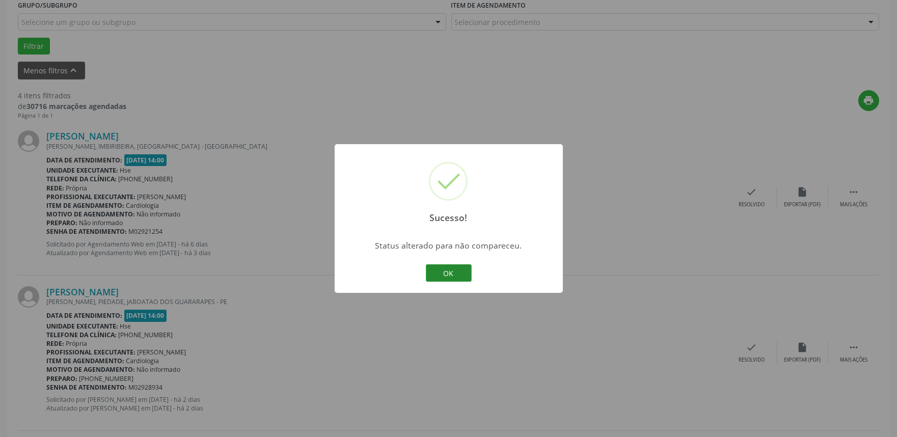
click at [456, 278] on button "OK" at bounding box center [449, 272] width 46 height 17
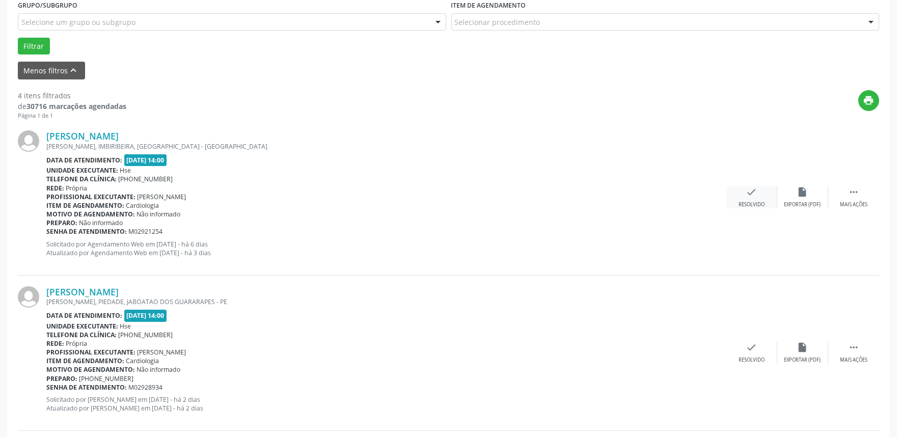
click at [749, 201] on div "Resolvido" at bounding box center [752, 204] width 26 height 7
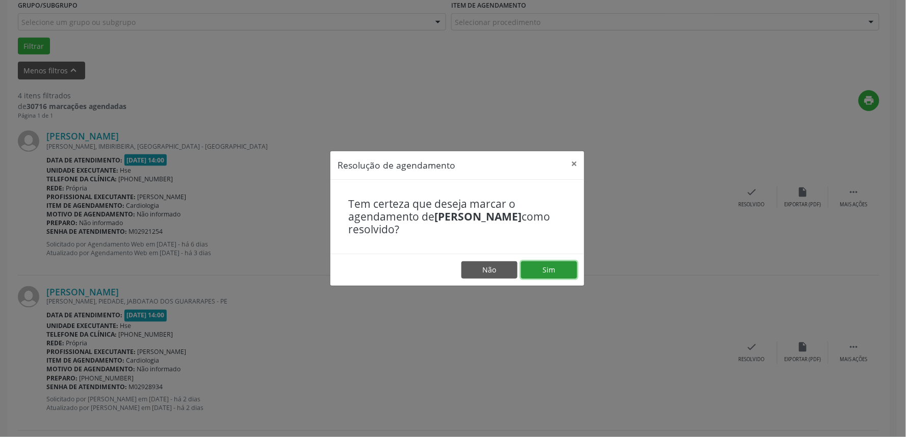
click at [556, 272] on button "Sim" at bounding box center [549, 269] width 56 height 17
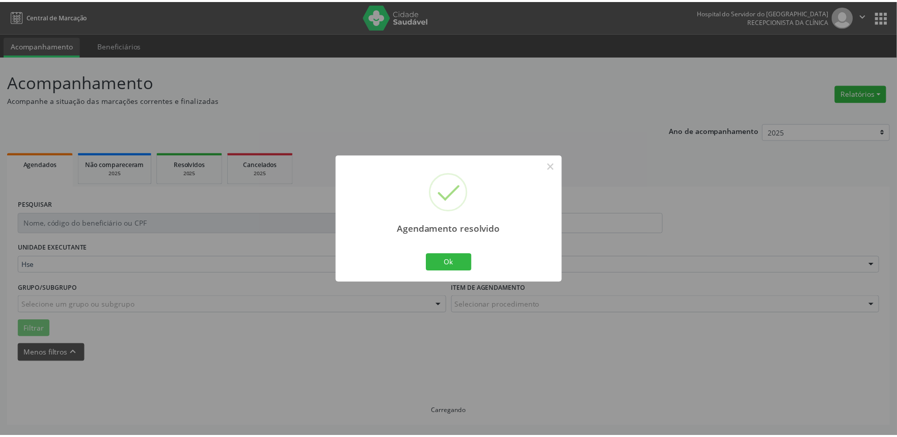
scroll to position [0, 0]
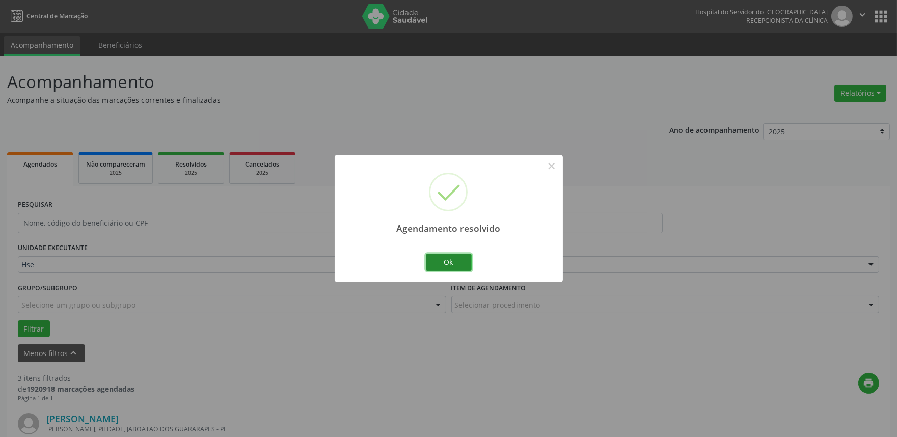
click at [453, 267] on button "Ok" at bounding box center [449, 262] width 46 height 17
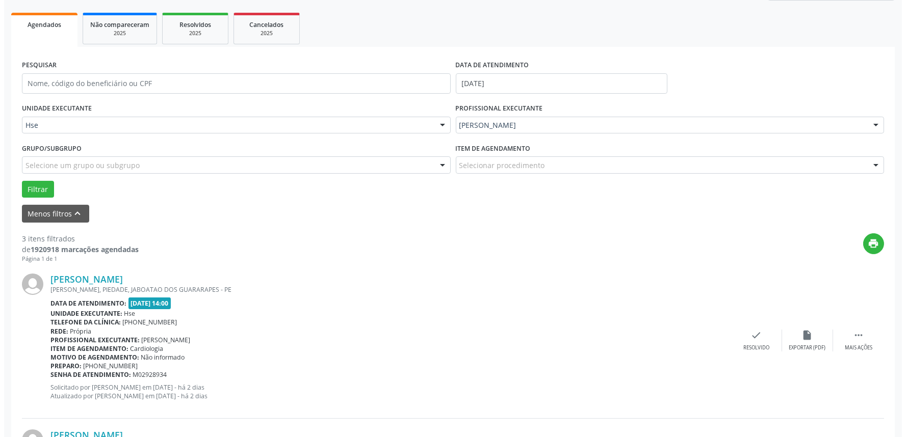
scroll to position [170, 0]
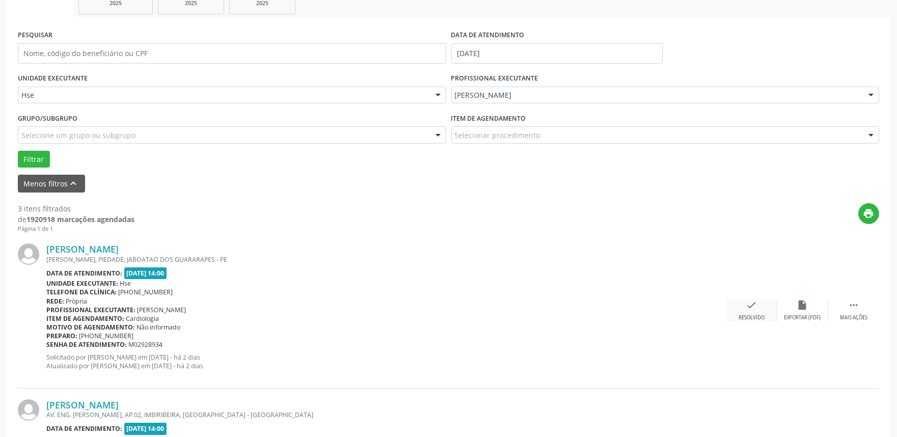
click at [744, 306] on div "check Resolvido" at bounding box center [752, 311] width 51 height 22
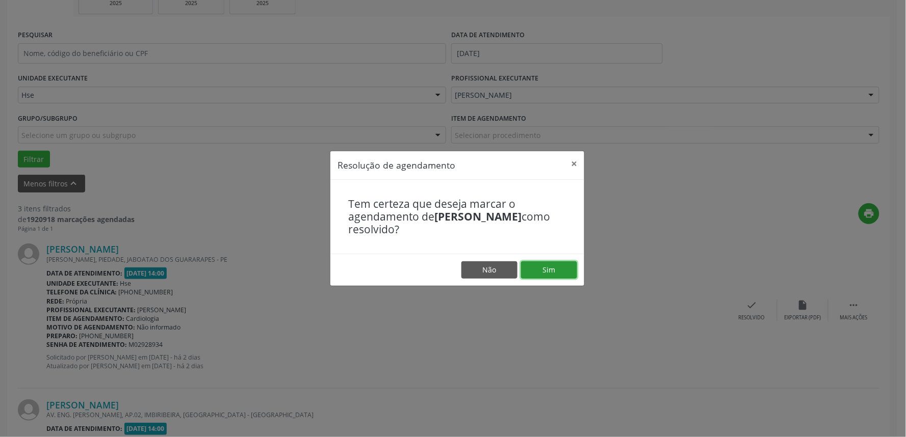
click at [544, 265] on button "Sim" at bounding box center [549, 269] width 56 height 17
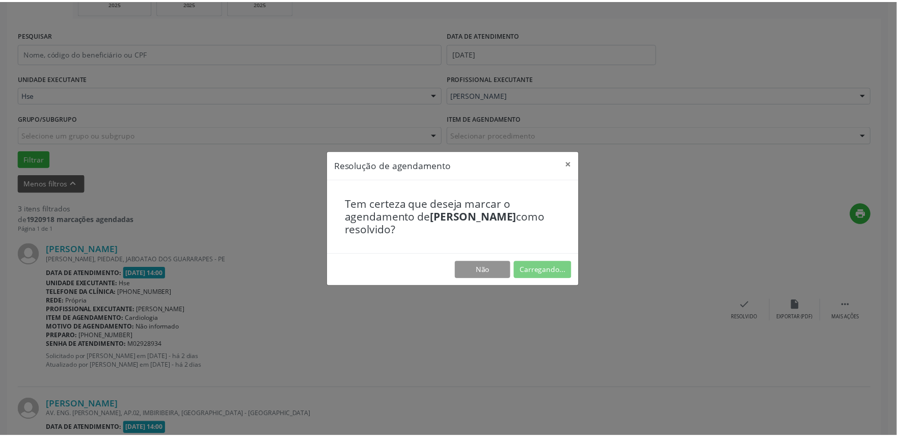
scroll to position [0, 0]
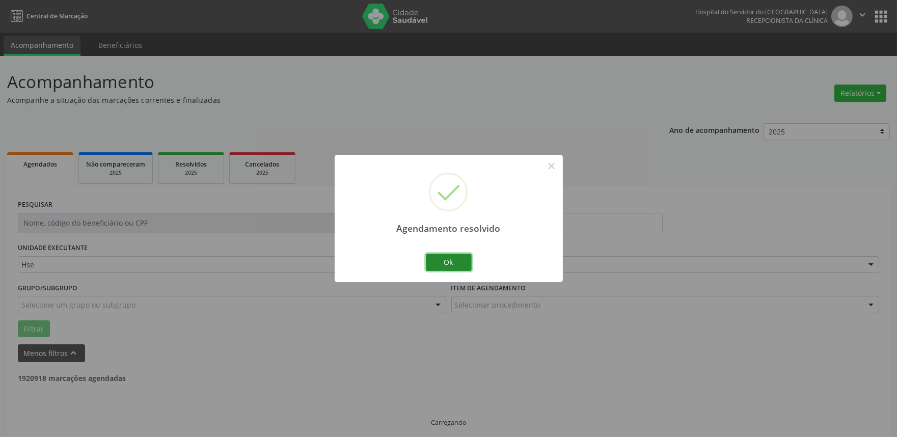
click at [459, 260] on button "Ok" at bounding box center [449, 262] width 46 height 17
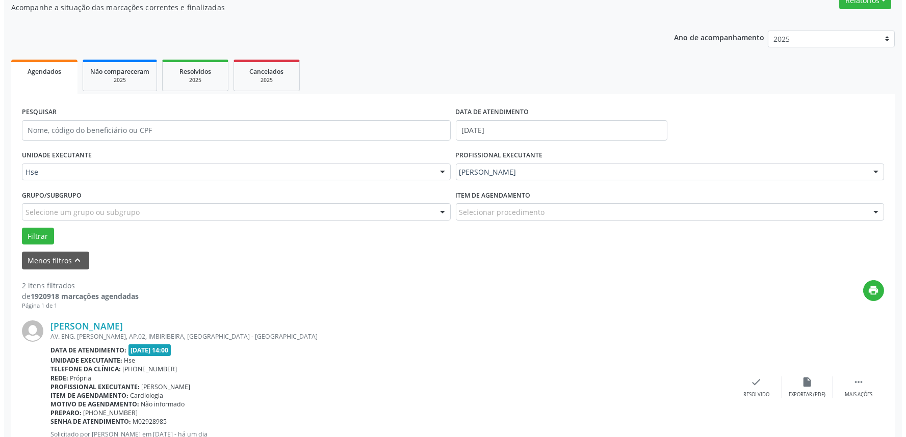
scroll to position [113, 0]
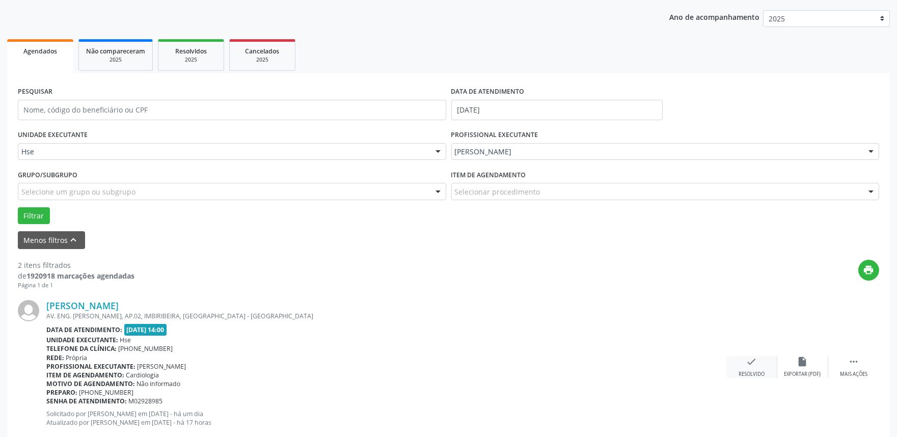
click at [762, 371] on div "Resolvido" at bounding box center [752, 374] width 26 height 7
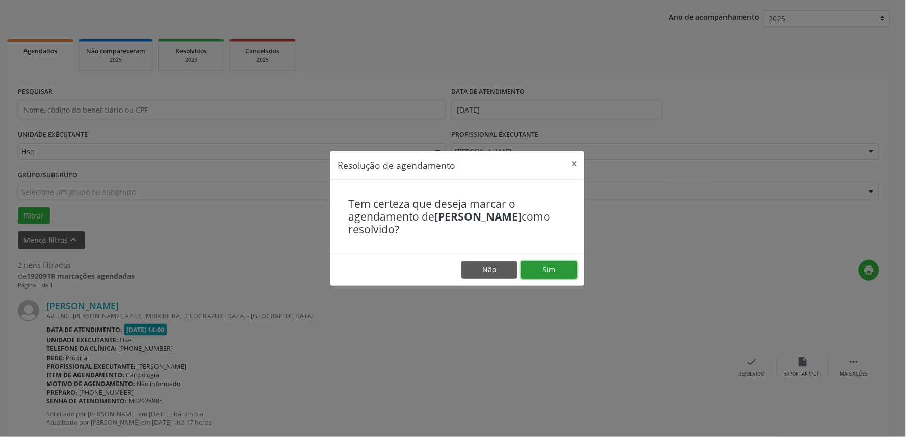
click at [544, 270] on button "Sim" at bounding box center [549, 269] width 56 height 17
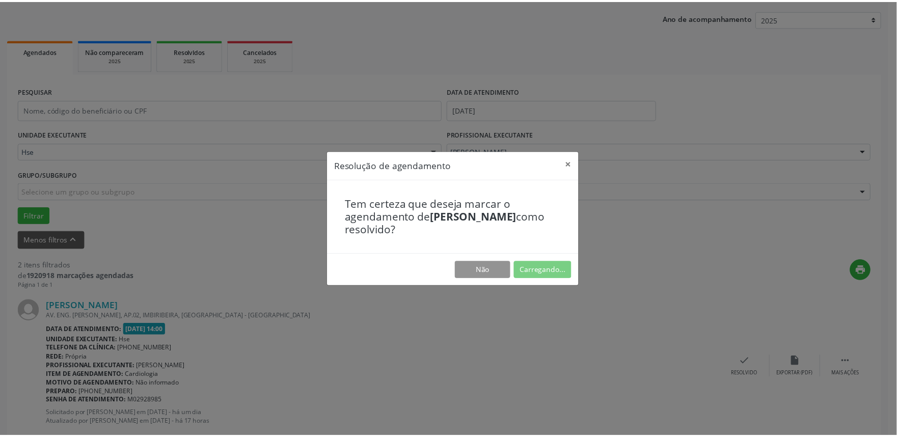
scroll to position [0, 0]
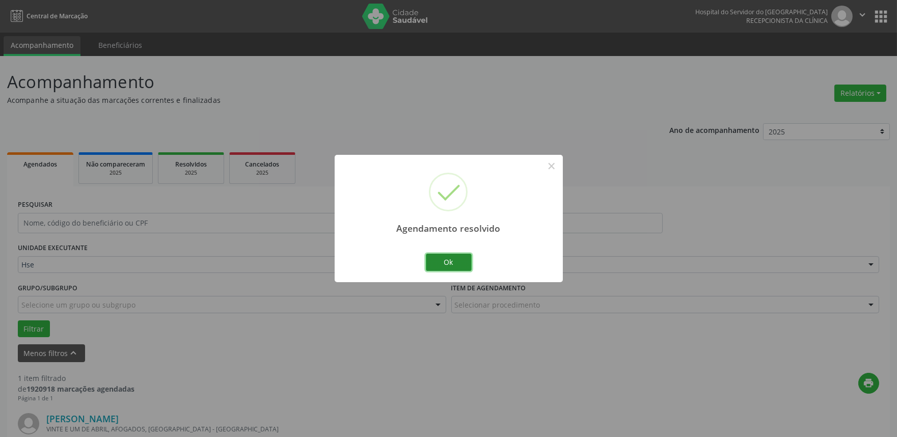
click at [451, 269] on button "Ok" at bounding box center [449, 262] width 46 height 17
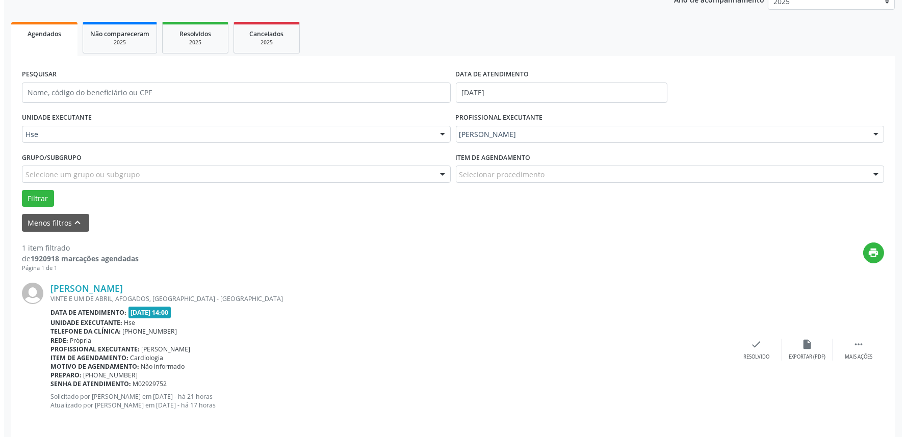
scroll to position [138, 0]
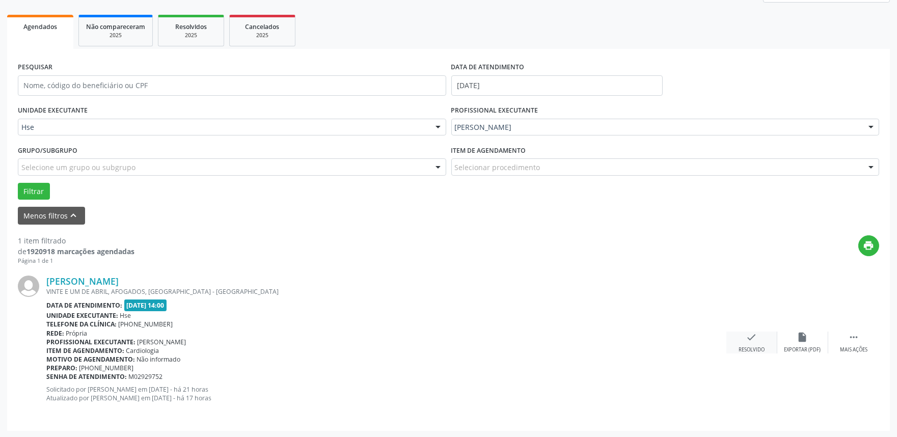
click at [757, 333] on div "check Resolvido" at bounding box center [752, 343] width 51 height 22
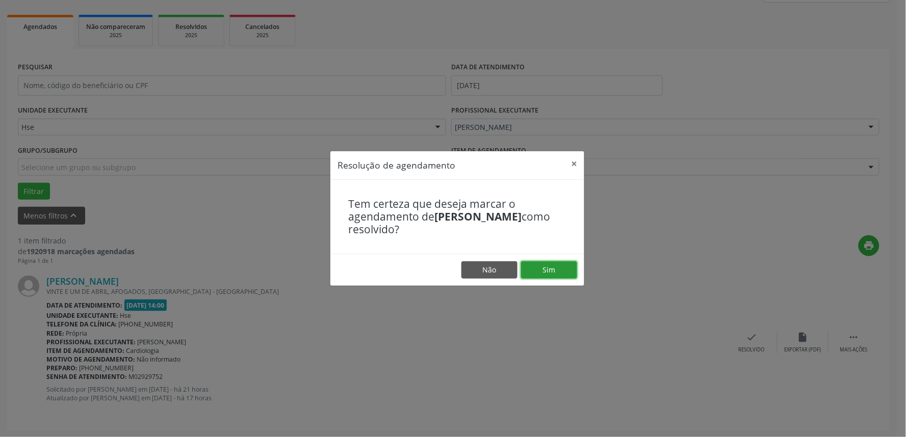
click at [545, 271] on button "Sim" at bounding box center [549, 269] width 56 height 17
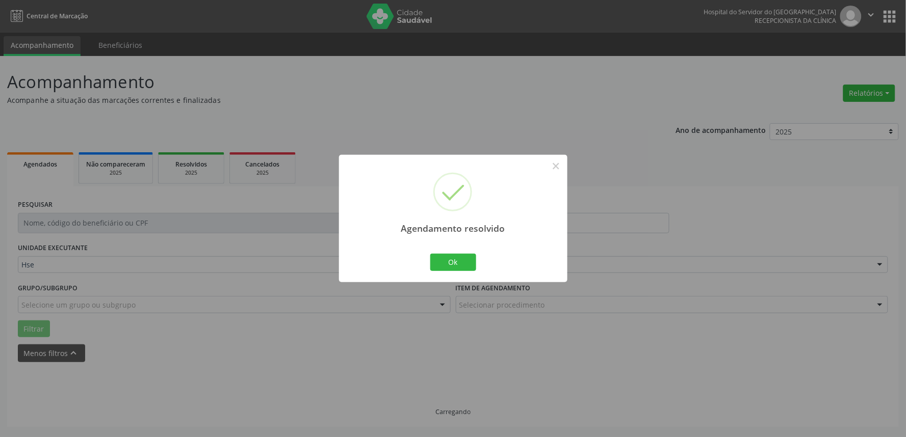
scroll to position [0, 0]
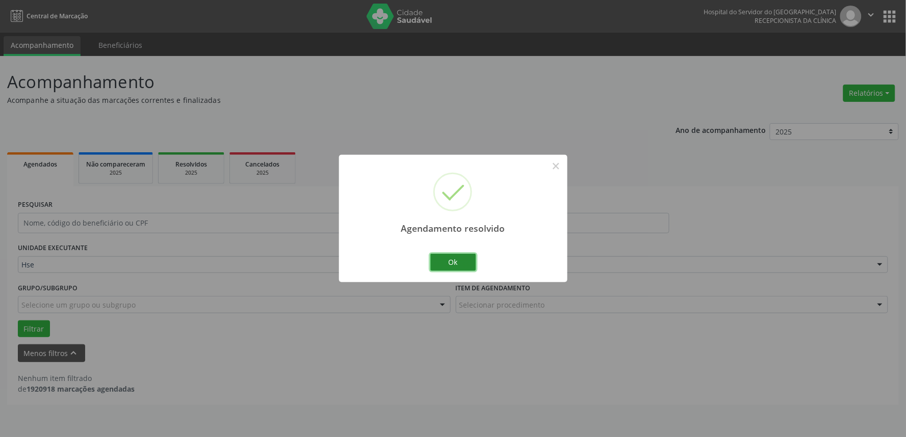
click at [453, 260] on button "Ok" at bounding box center [453, 262] width 46 height 17
